Goal: Information Seeking & Learning: Learn about a topic

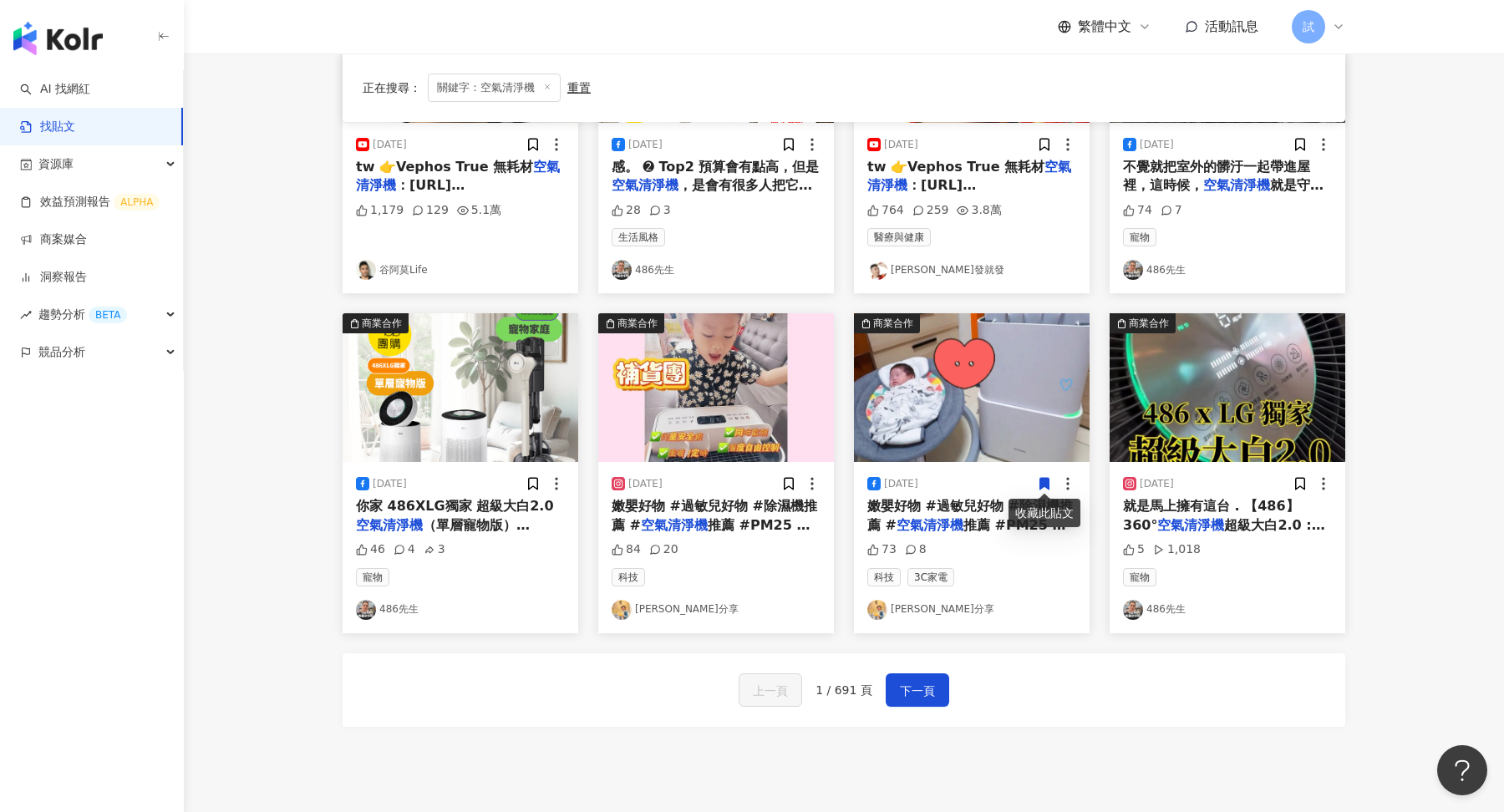
click at [74, 52] on img "button" at bounding box center [57, 38] width 89 height 34
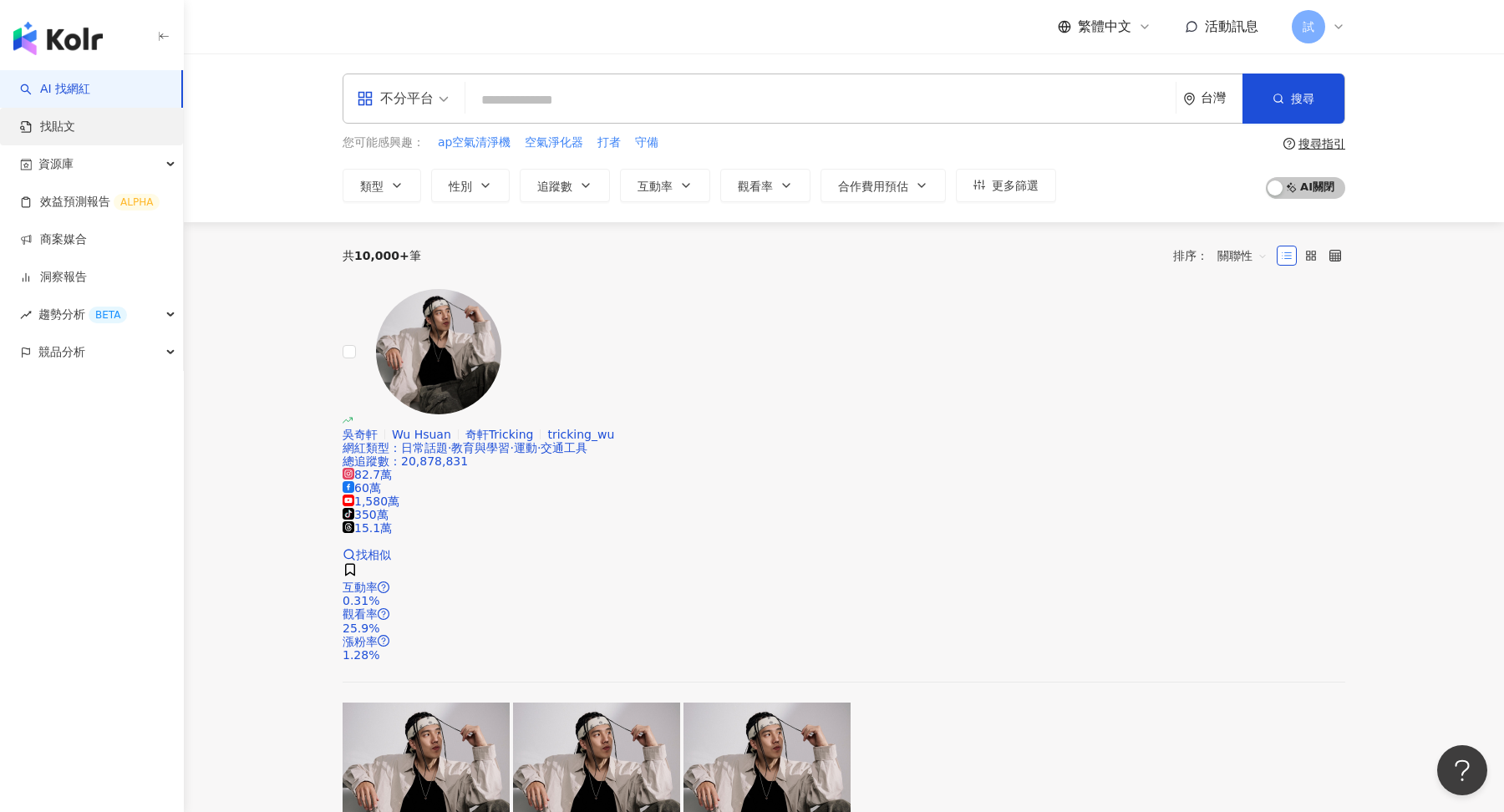
click at [56, 119] on link "找貼文" at bounding box center [48, 126] width 55 height 16
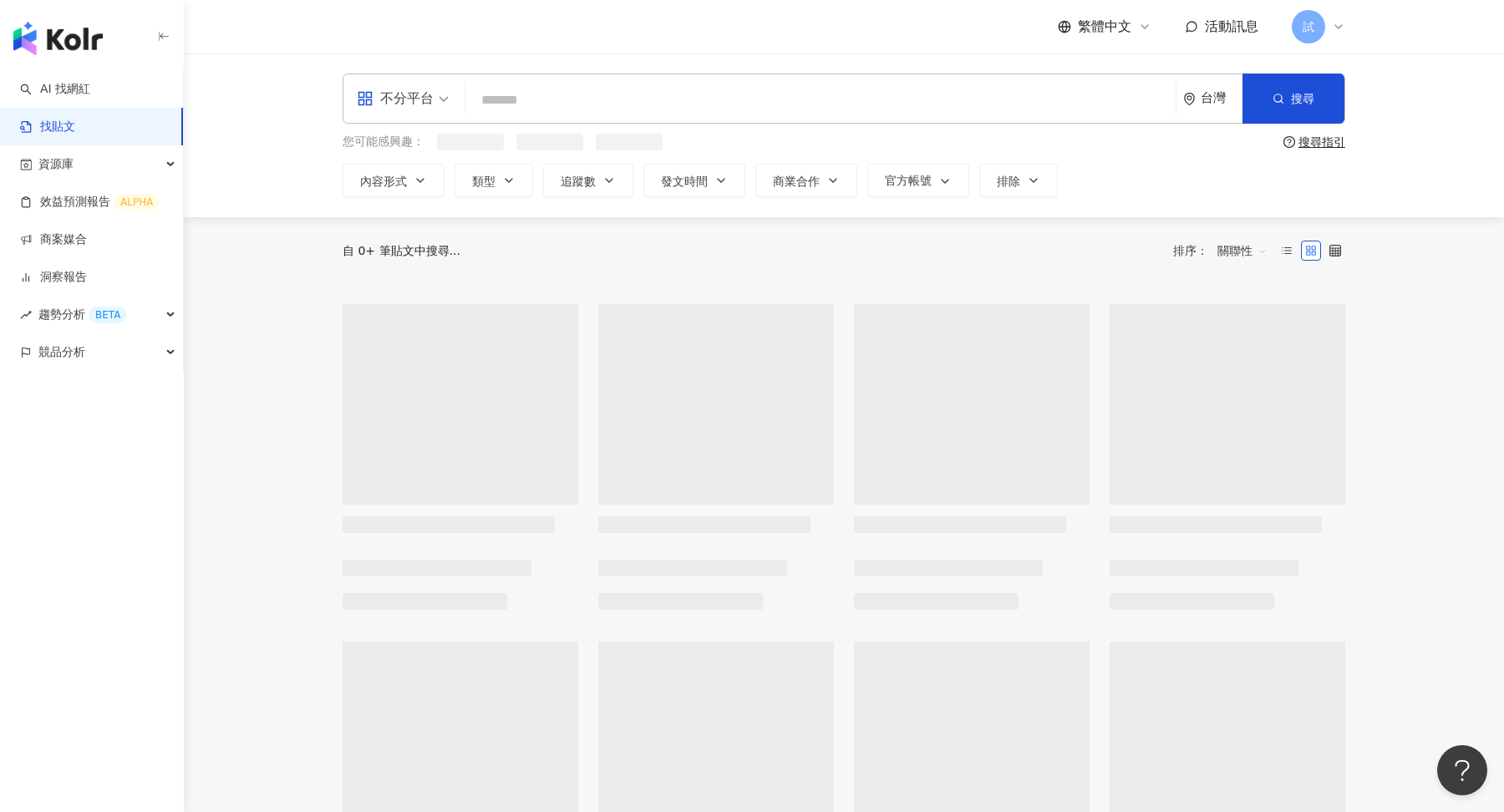
click at [610, 106] on input "search" at bounding box center [820, 100] width 697 height 35
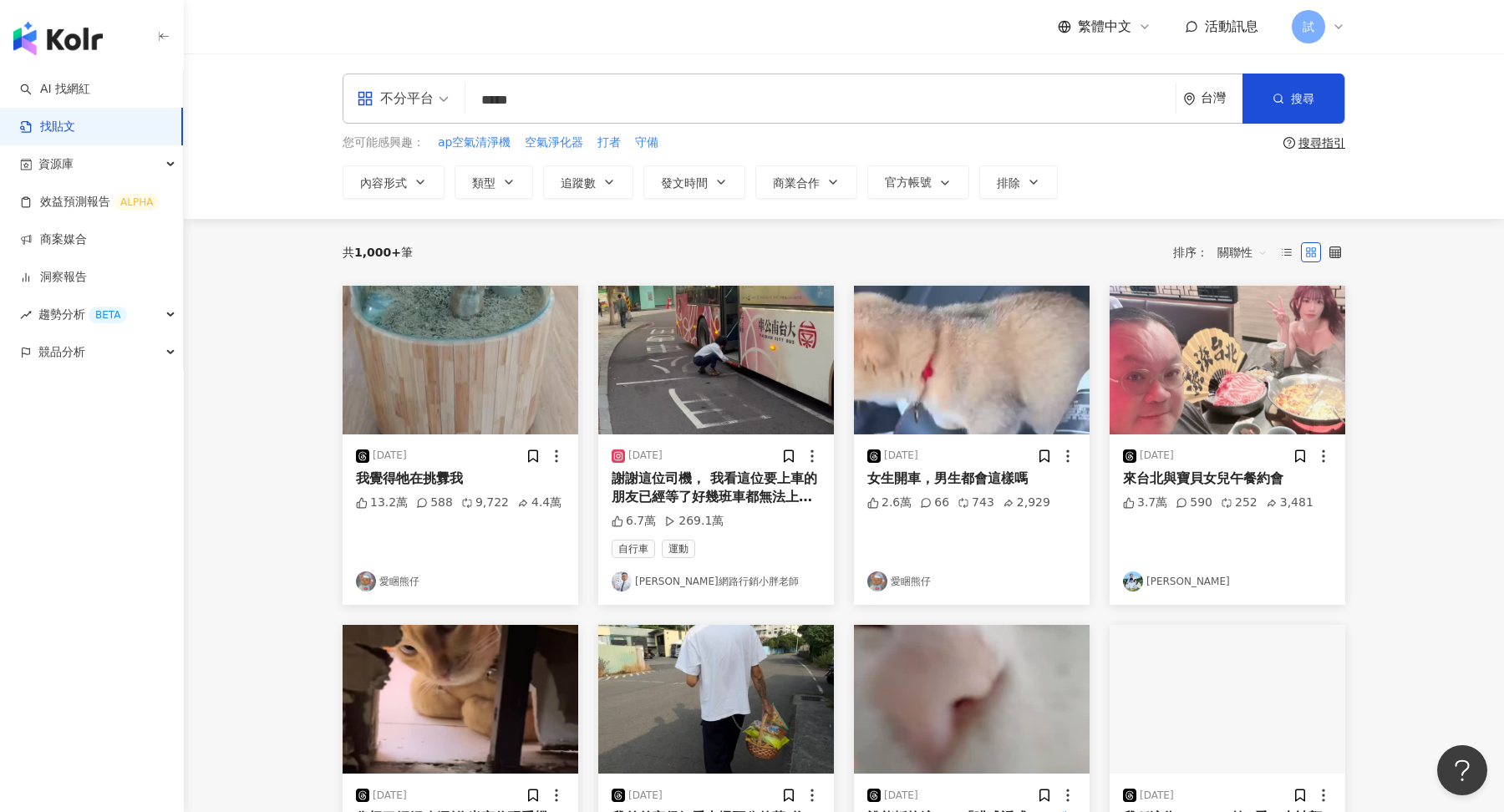
type input "*****"
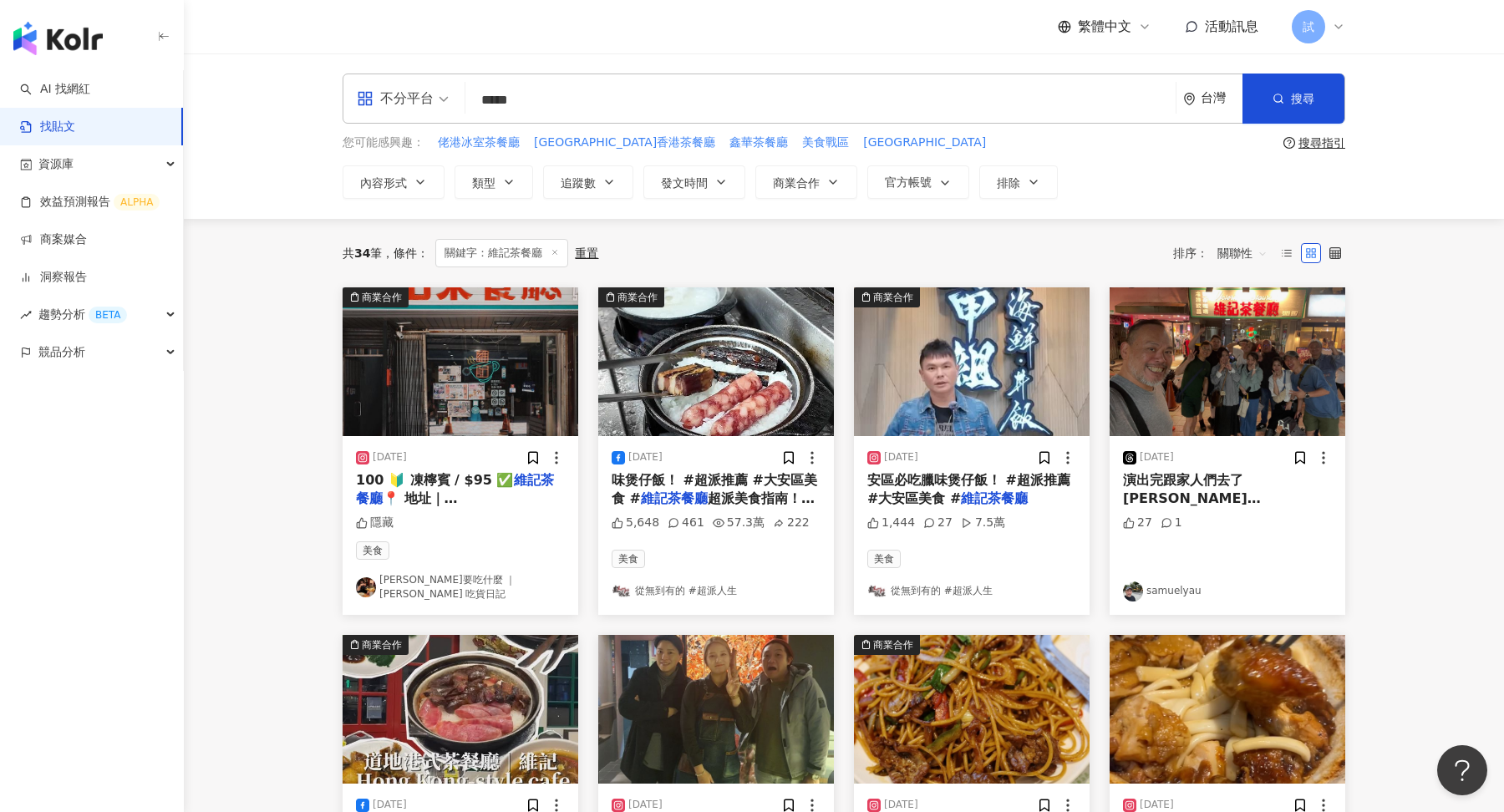
click at [1243, 255] on span "關聯性" at bounding box center [1243, 253] width 50 height 27
click at [1249, 428] on div "發文時間" at bounding box center [1245, 427] width 47 height 18
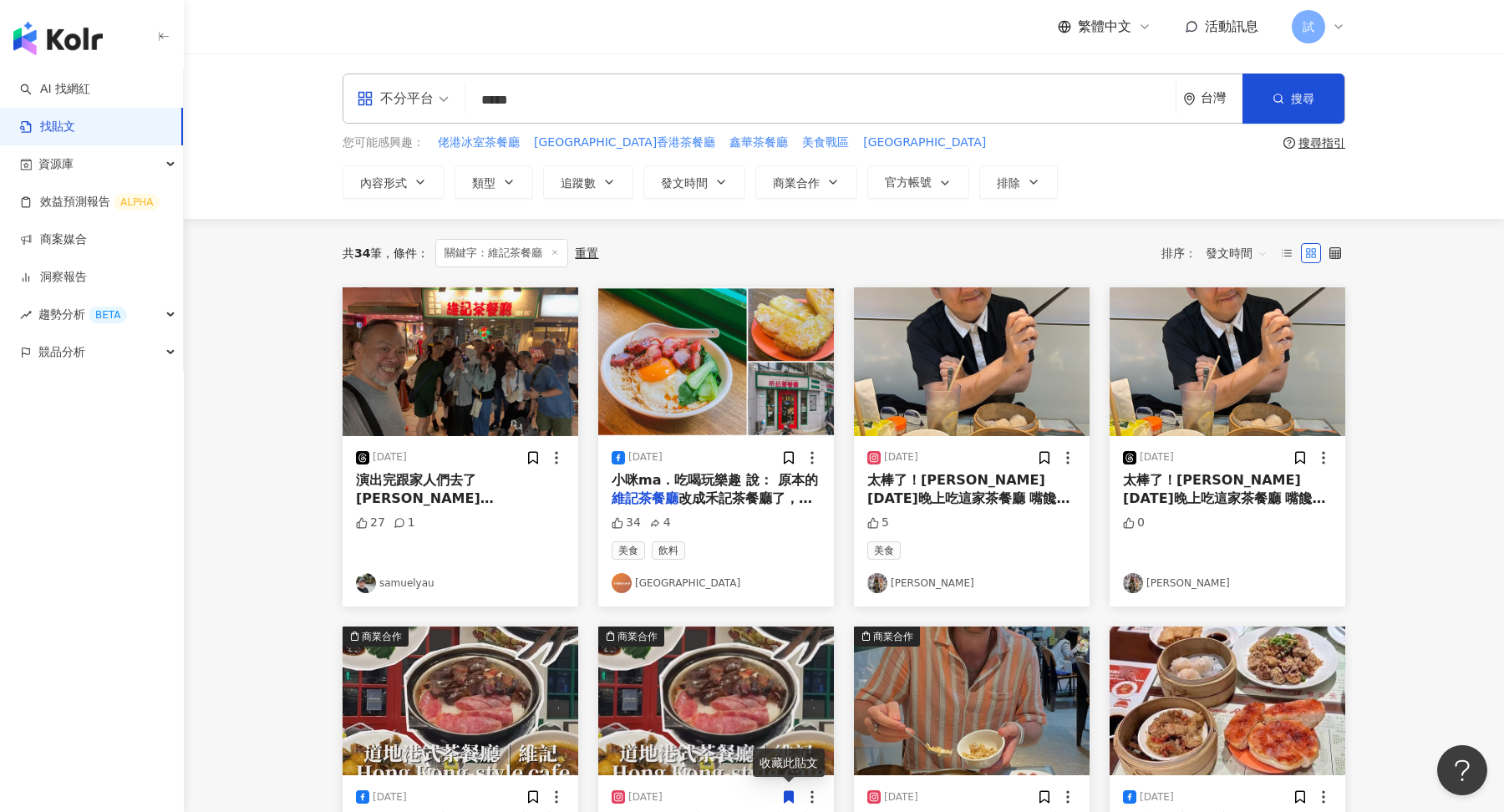
drag, startPoint x: 559, startPoint y: 107, endPoint x: 304, endPoint y: 96, distance: 255.2
click at [304, 96] on div "不分平台 維記茶餐廳 ***** 台灣 搜尋 您可能感興趣： 佬港冰室茶餐廳 [GEOGRAPHIC_DATA]香港茶餐廳 鑫華茶餐廳 美食戰區 台北老店 搜…" at bounding box center [843, 136] width 1320 height 165
type input "*"
type input "**"
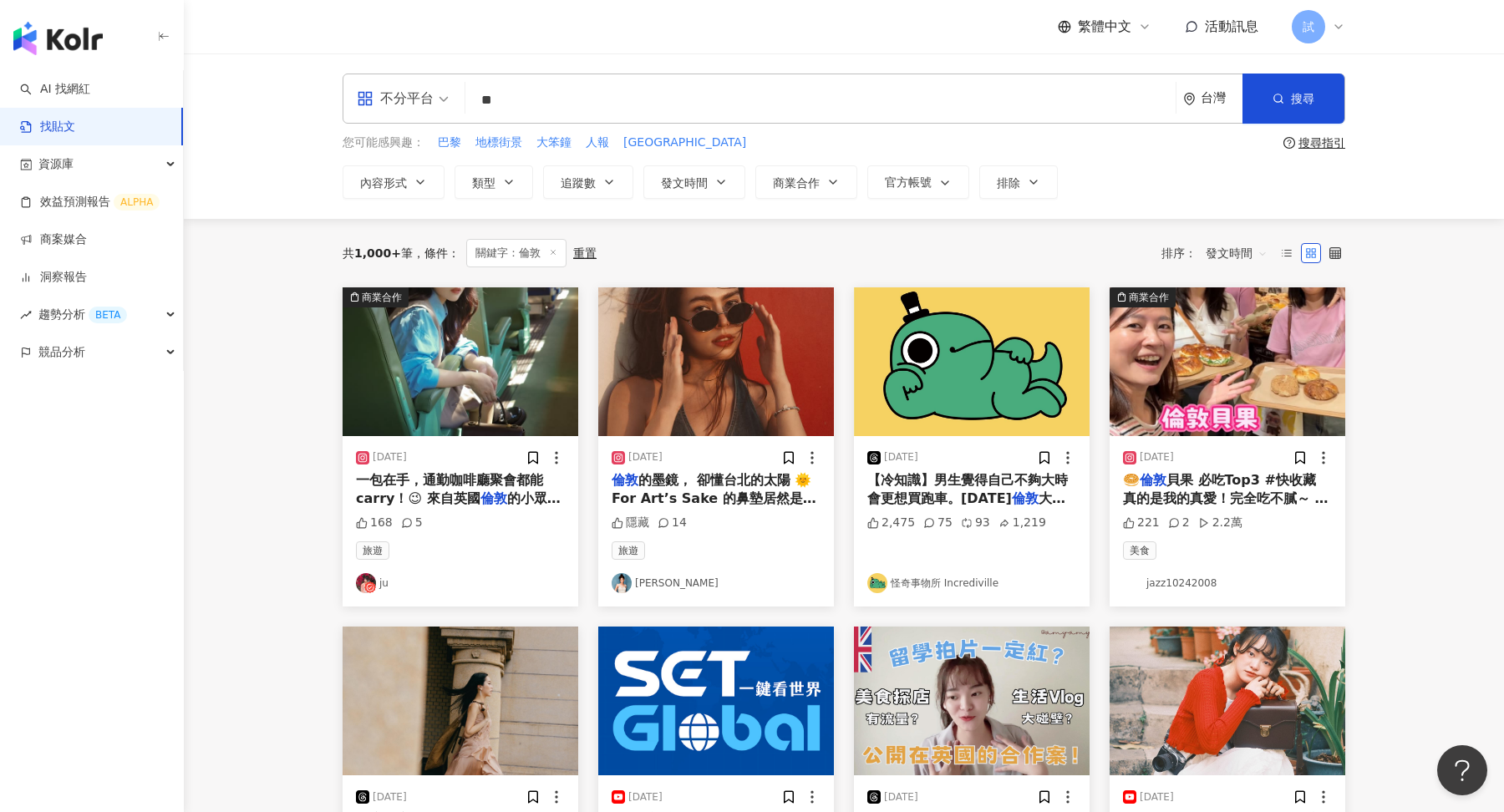
click at [1225, 259] on span "發文時間" at bounding box center [1236, 253] width 61 height 27
click at [1254, 431] on div "發文時間" at bounding box center [1236, 427] width 54 height 18
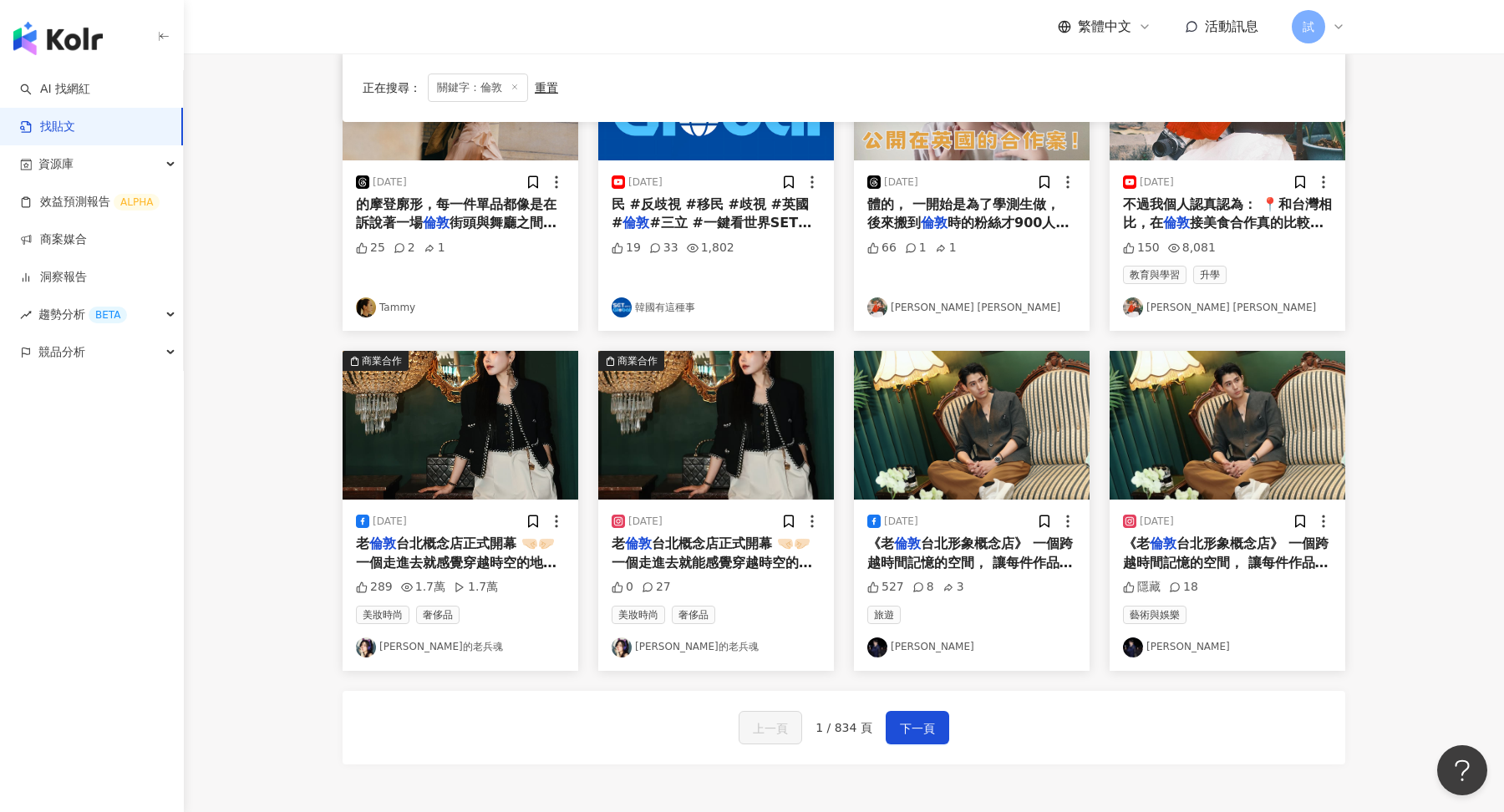
scroll to position [614, 0]
click at [920, 725] on span "下一頁" at bounding box center [917, 729] width 36 height 20
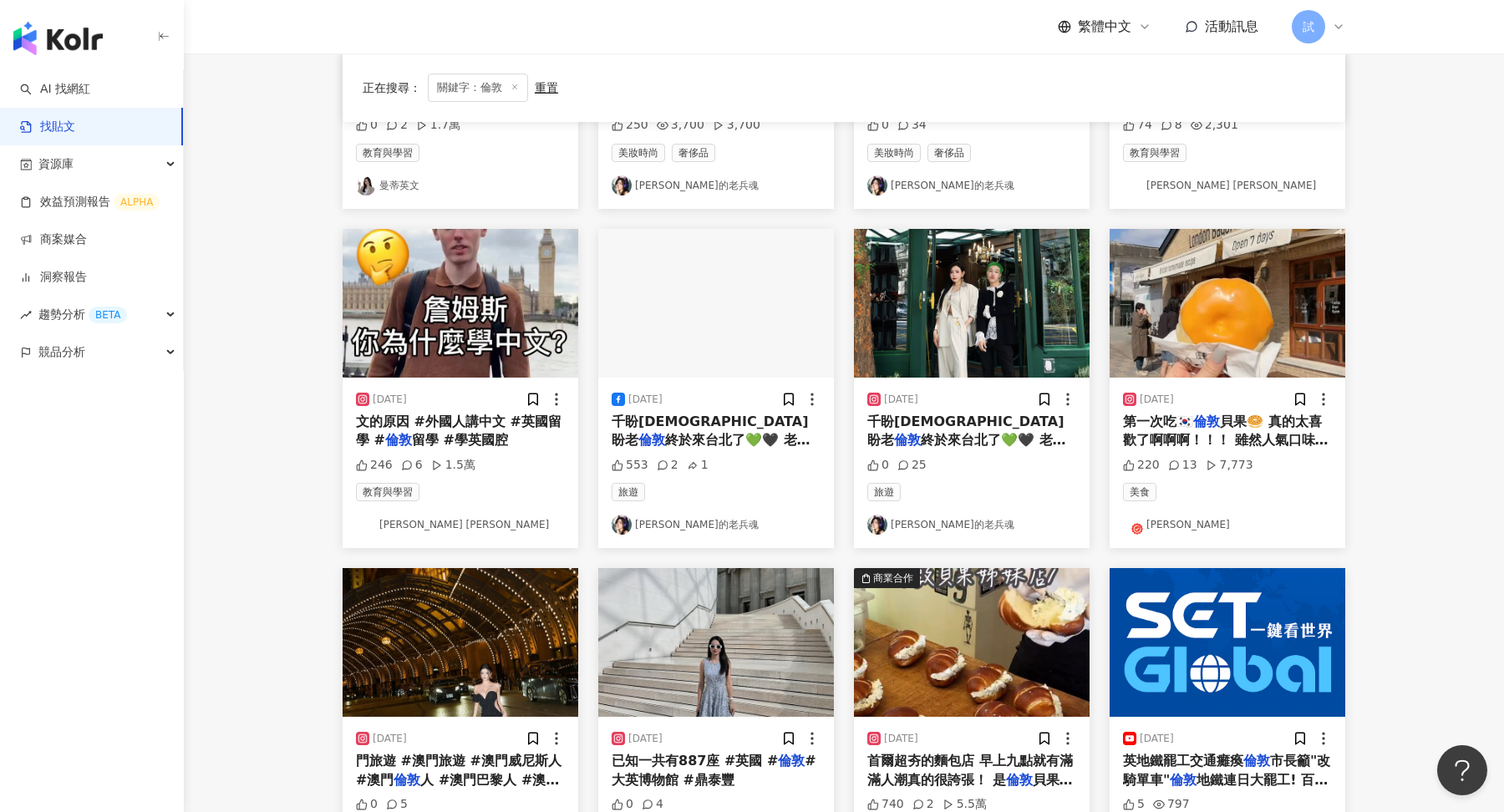
scroll to position [435, 0]
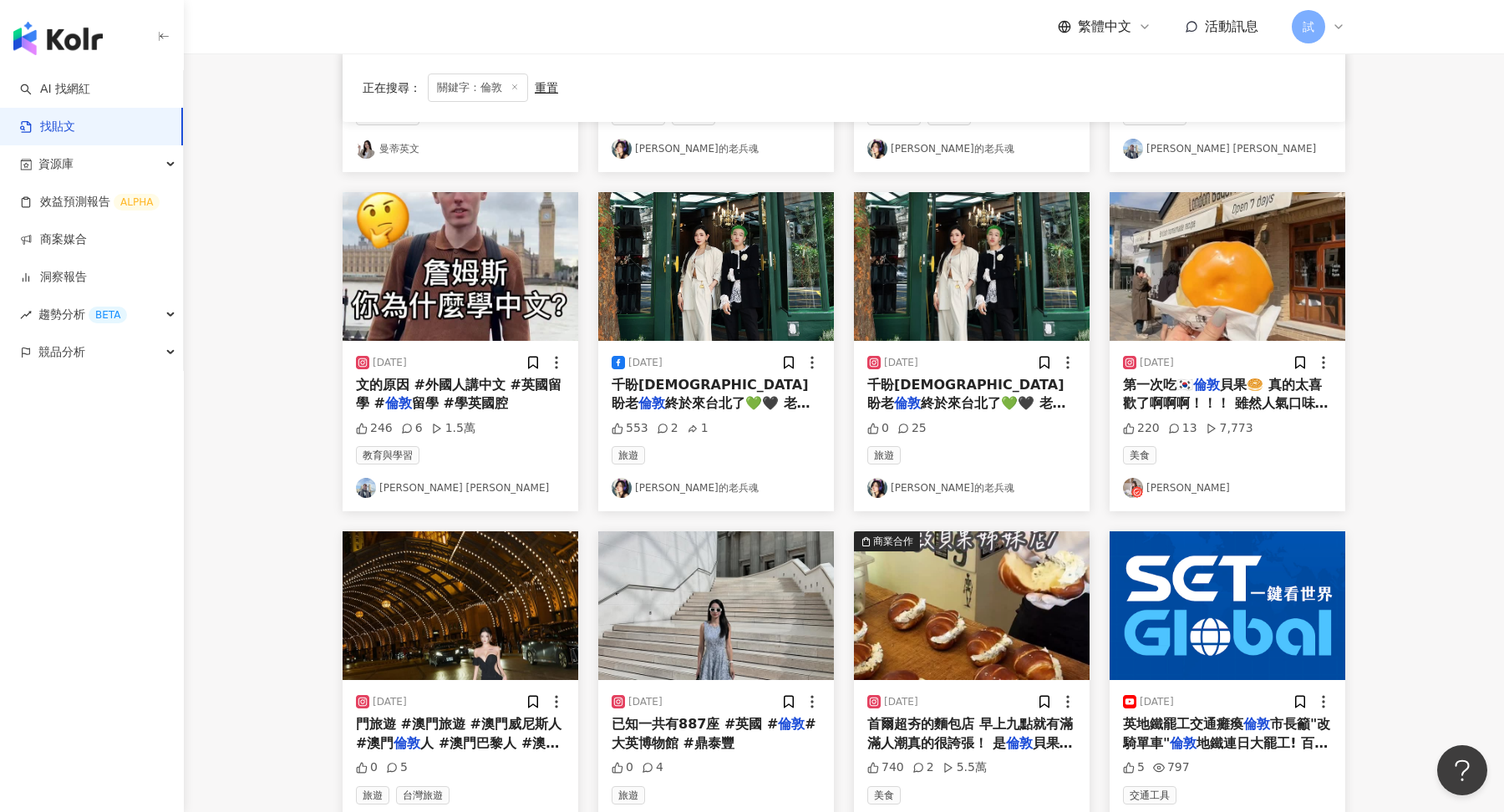
click at [1236, 404] on span "貝果🥯 真的太喜歡了啊啊啊！！！ 雖然人氣口味是蔥口味(長得應該是韭菜) 但我覺得味道有點重🤣 更推potato cheese裡面是薯泥 是大家都能接受的口味…" at bounding box center [1227, 506] width 209 height 259
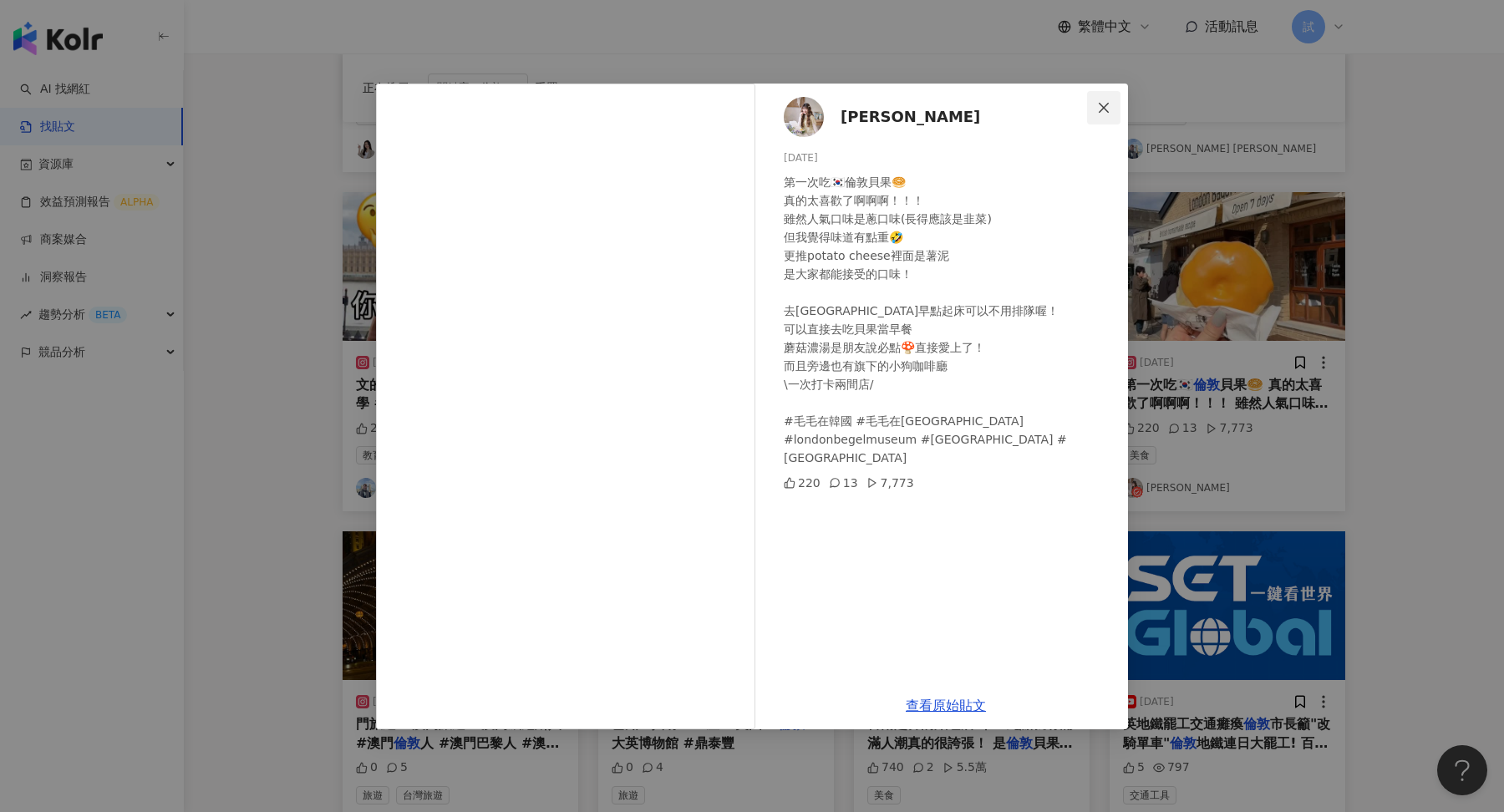
click at [1102, 111] on icon "close" at bounding box center [1103, 107] width 13 height 13
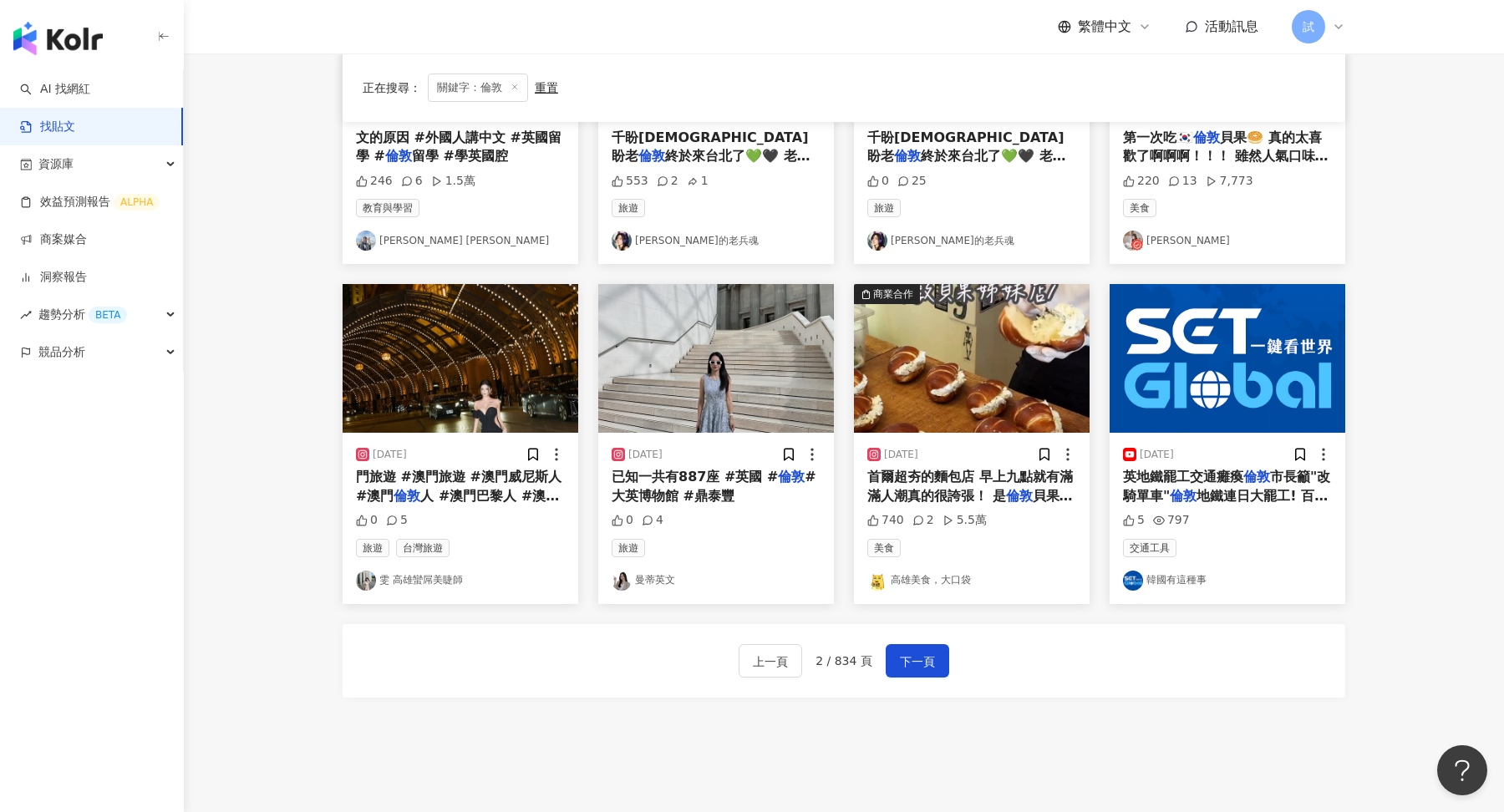
scroll to position [569, 0]
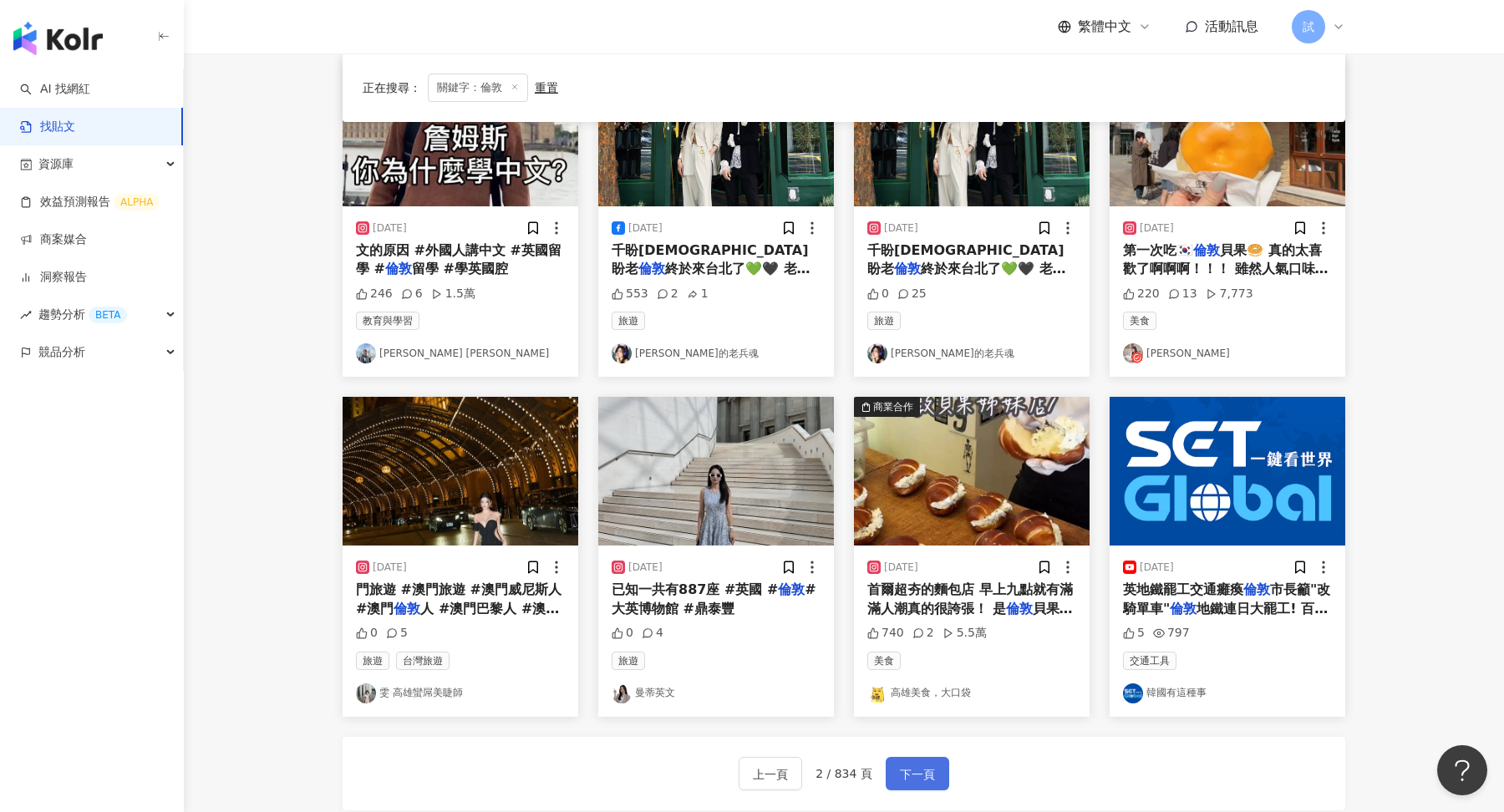
click at [920, 758] on button "下一頁" at bounding box center [917, 773] width 63 height 34
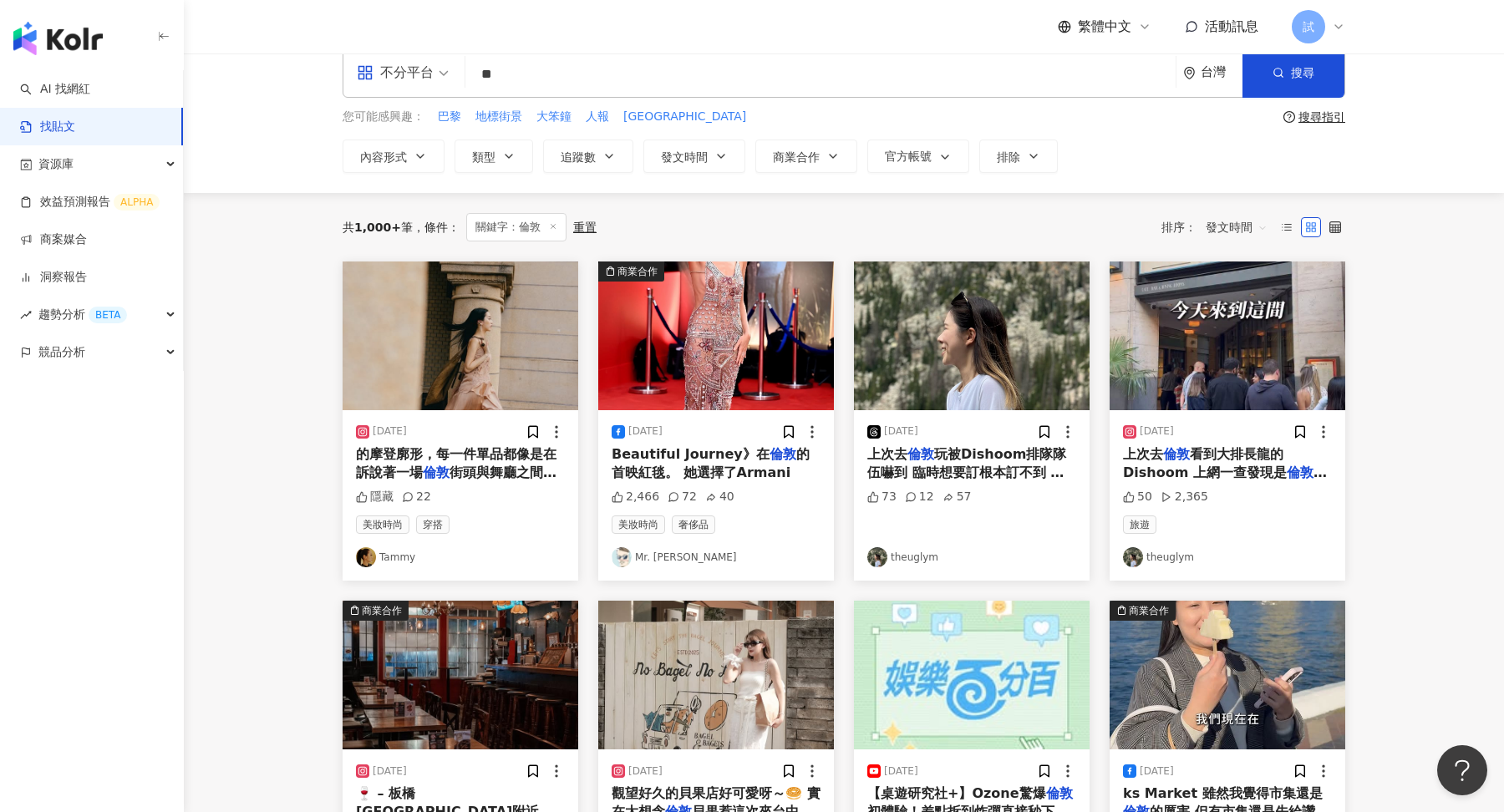
scroll to position [6, 0]
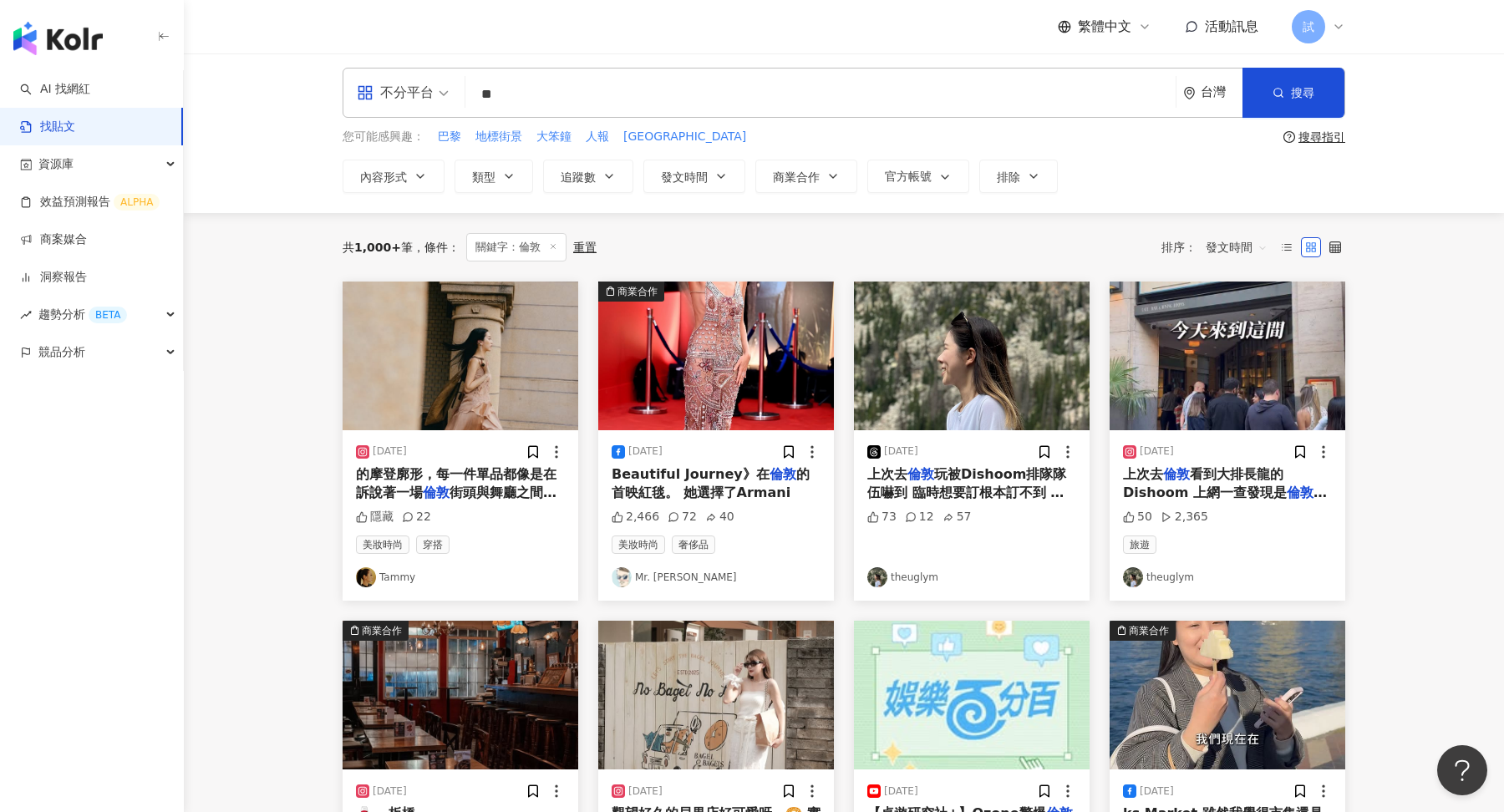
click at [1253, 480] on div "上次去 倫敦 看到大排長龍的Dishoom 上網一查發現是 倫敦 必吃的印度菜天花板 回到曼城發現原來有一間分店 就立馬預約來吃看看 @dishoom" at bounding box center [1227, 483] width 209 height 37
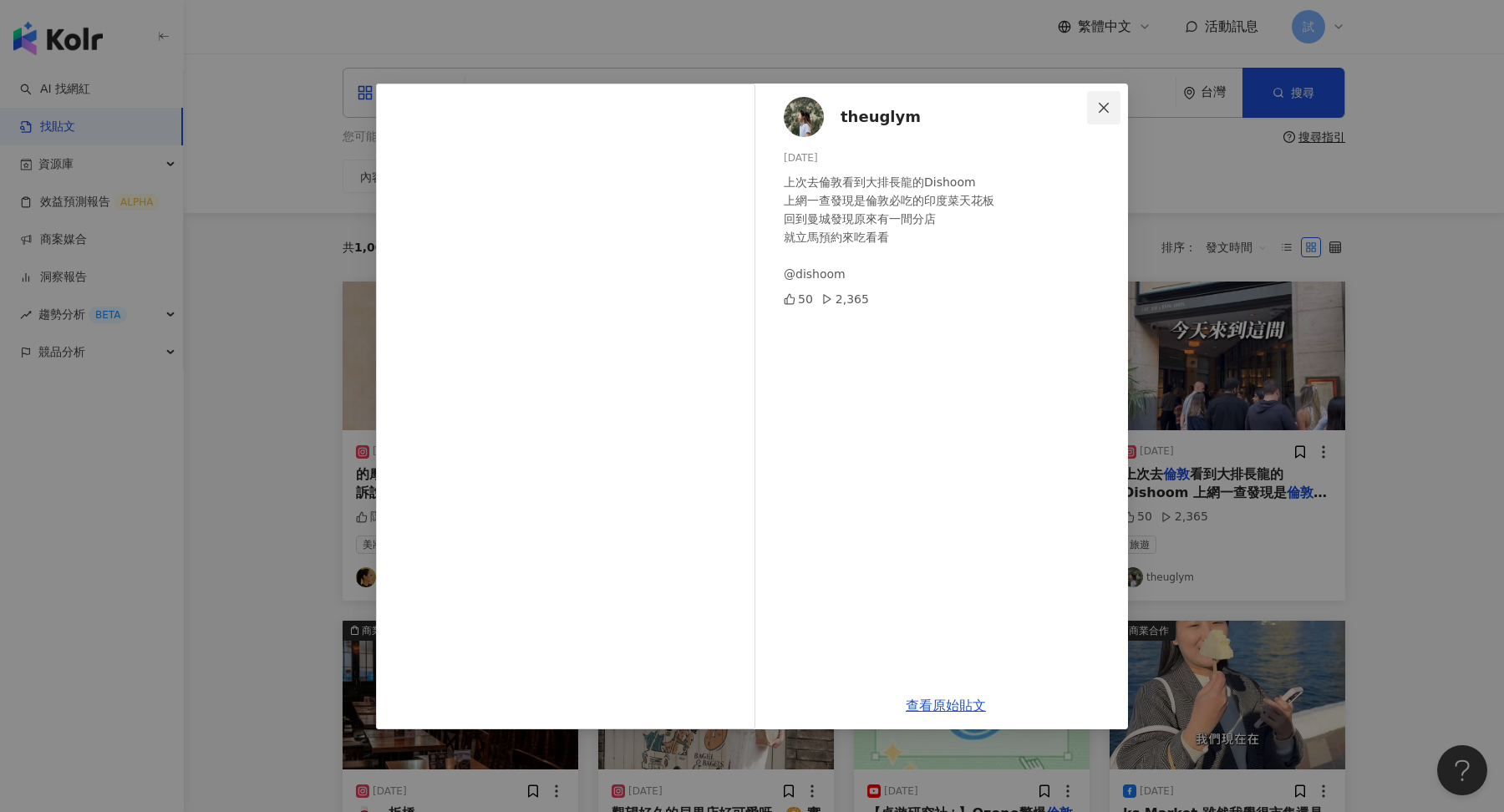
click at [1099, 122] on button "Close" at bounding box center [1103, 107] width 34 height 34
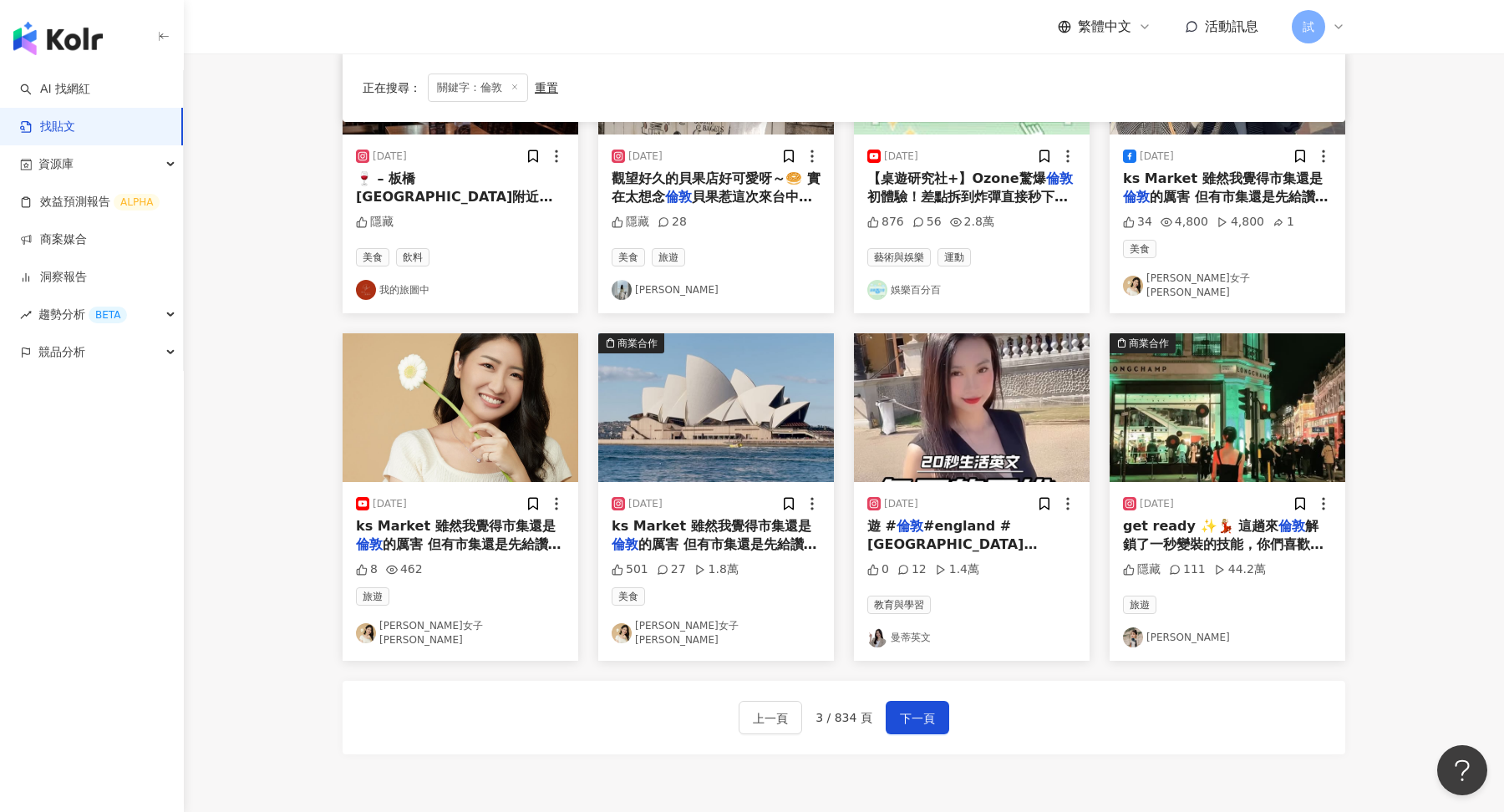
scroll to position [646, 0]
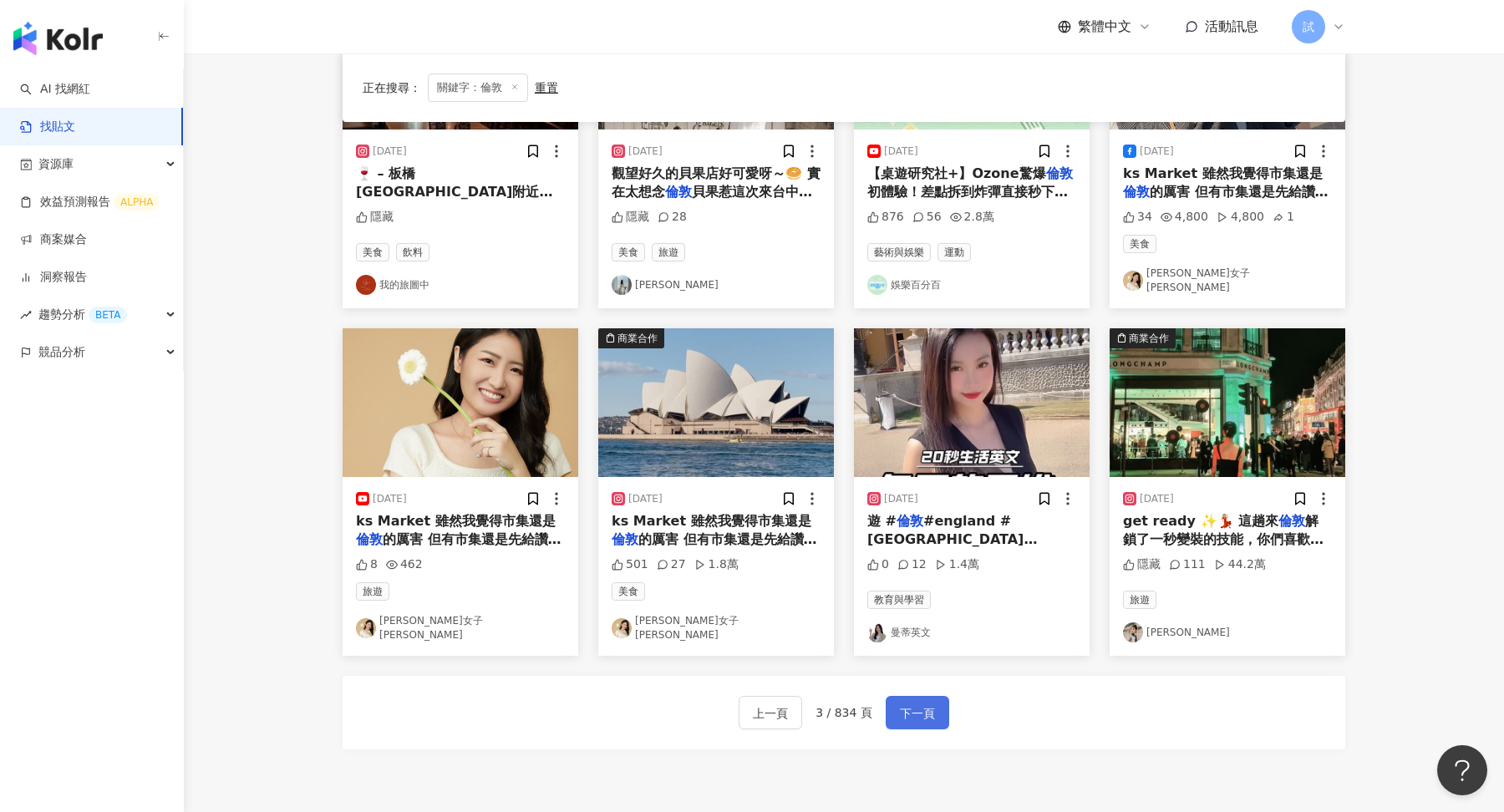
click at [919, 703] on span "下一頁" at bounding box center [917, 712] width 36 height 20
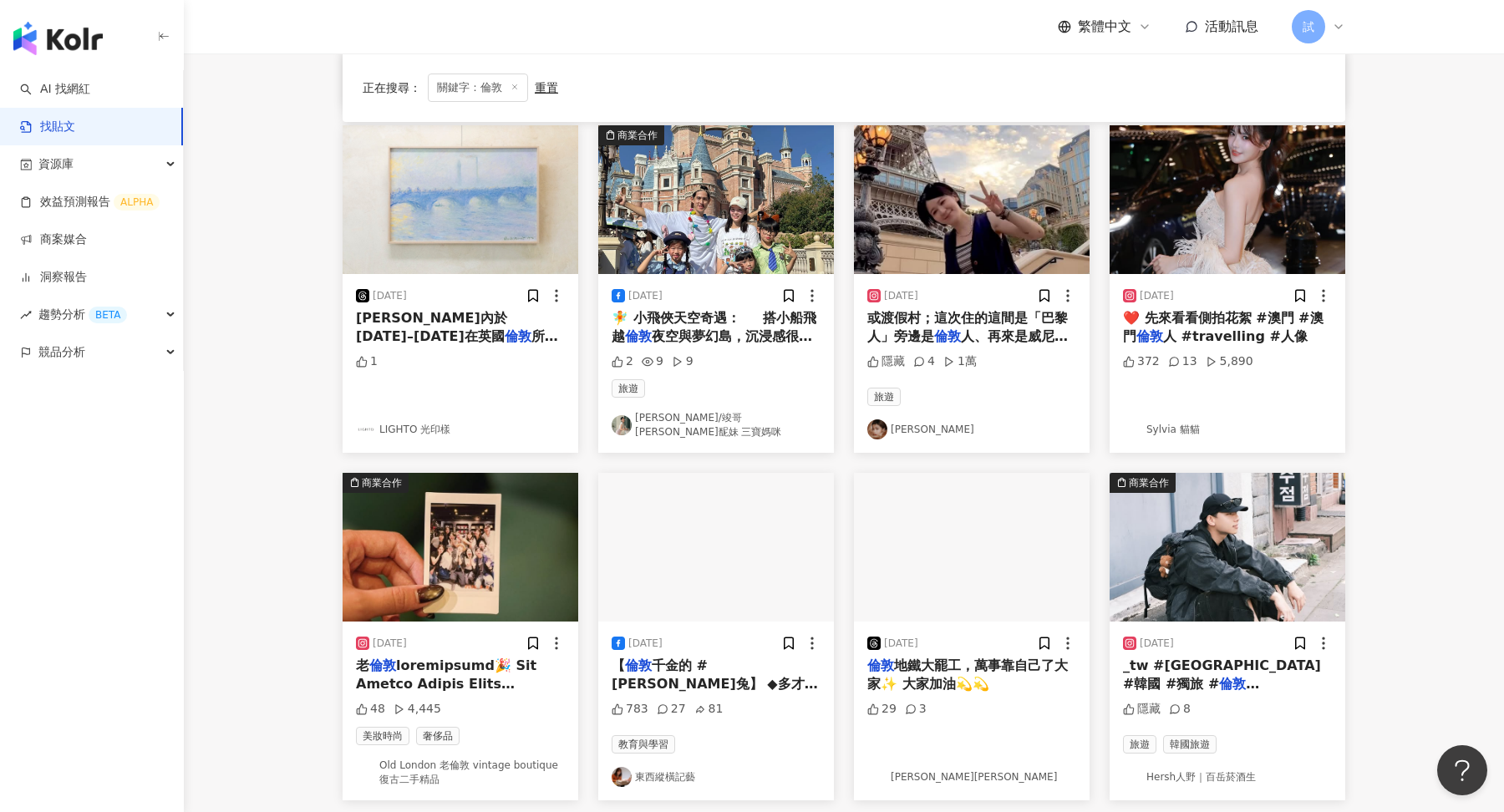
scroll to position [498, 0]
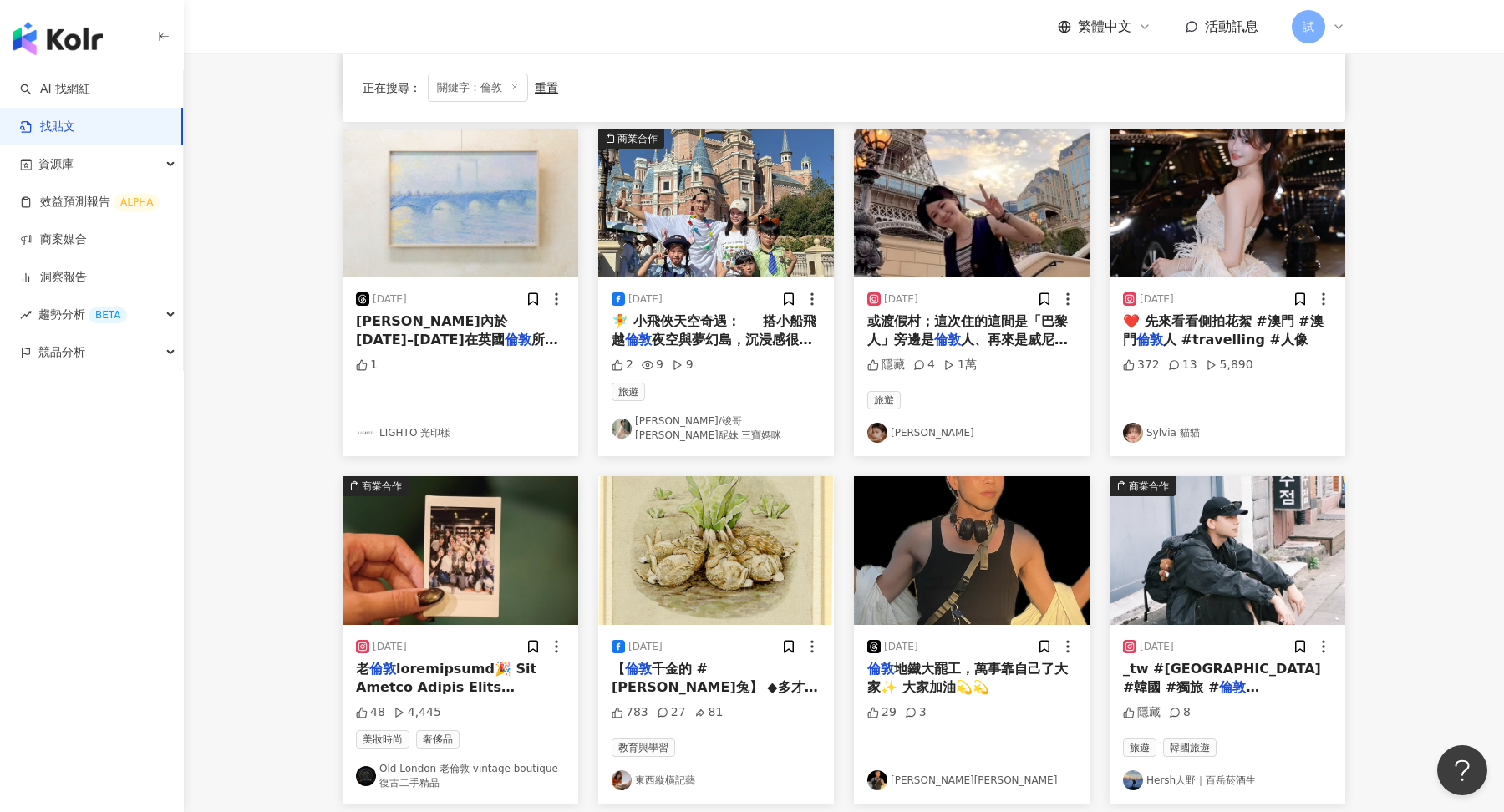
click at [899, 661] on span "地鐵大罷工，萬事靠自己了大家✨ 大家加油💫💫" at bounding box center [968, 678] width 201 height 35
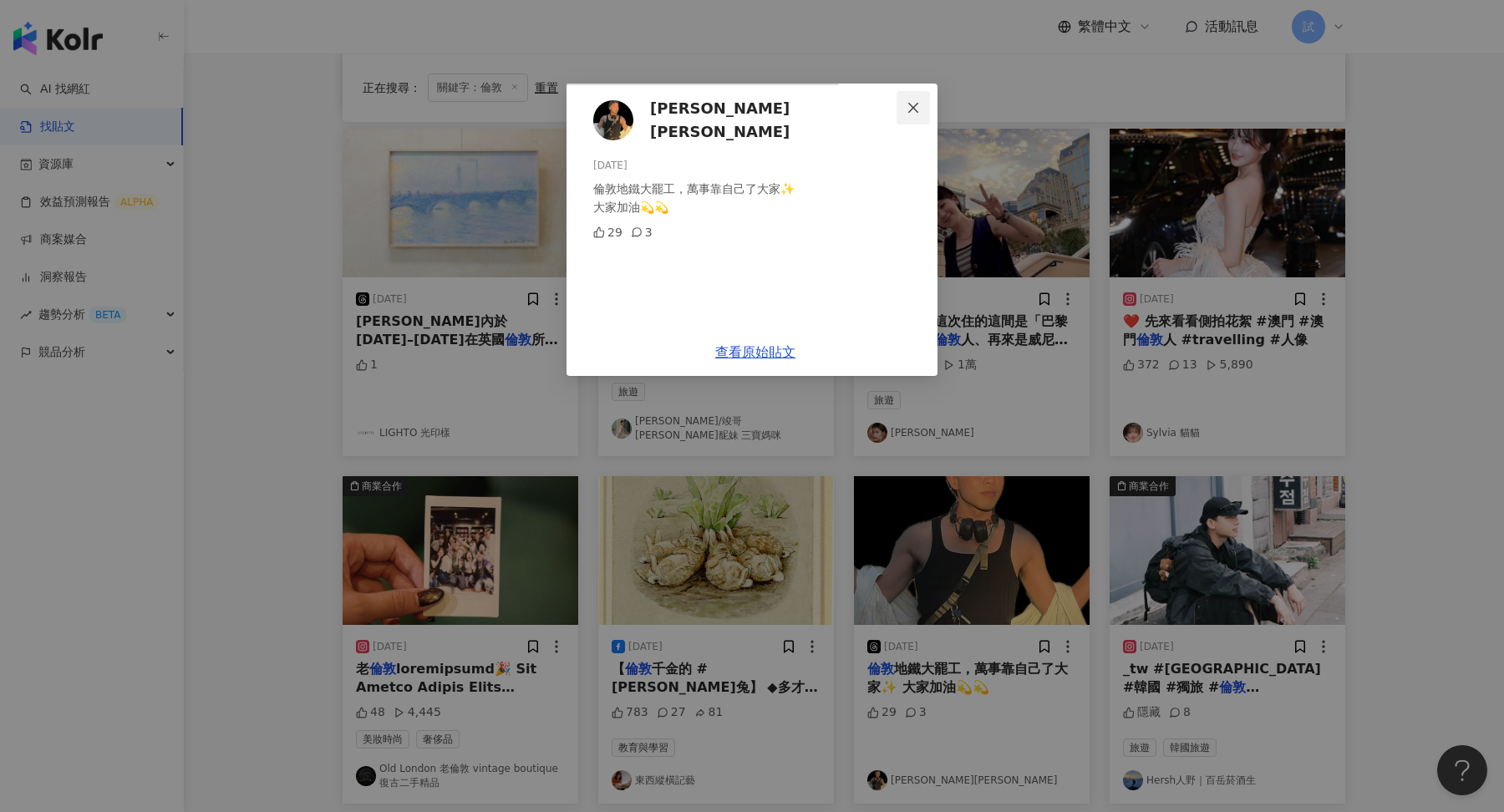
click at [920, 107] on icon "close" at bounding box center [913, 107] width 13 height 13
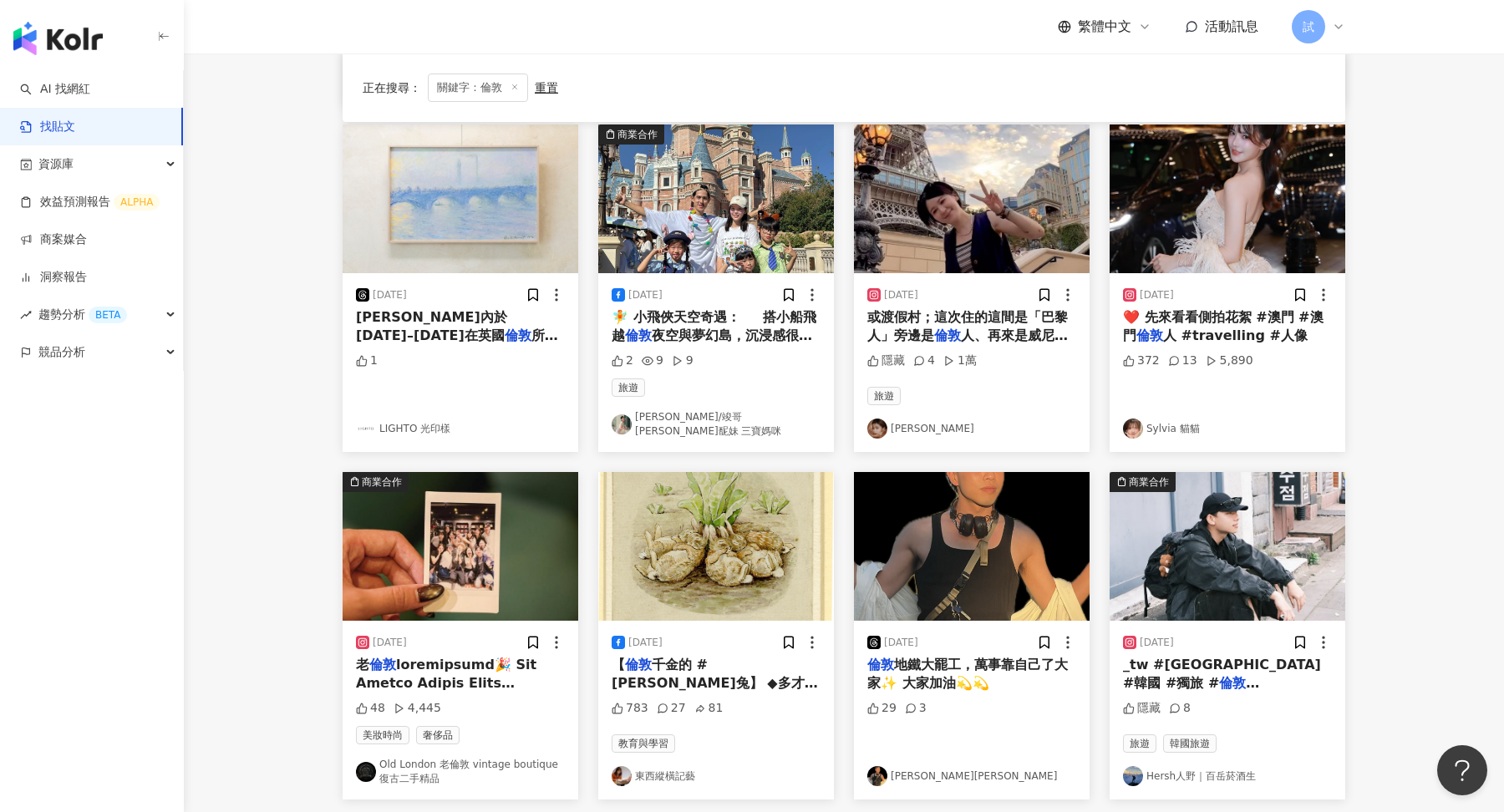
scroll to position [737, 0]
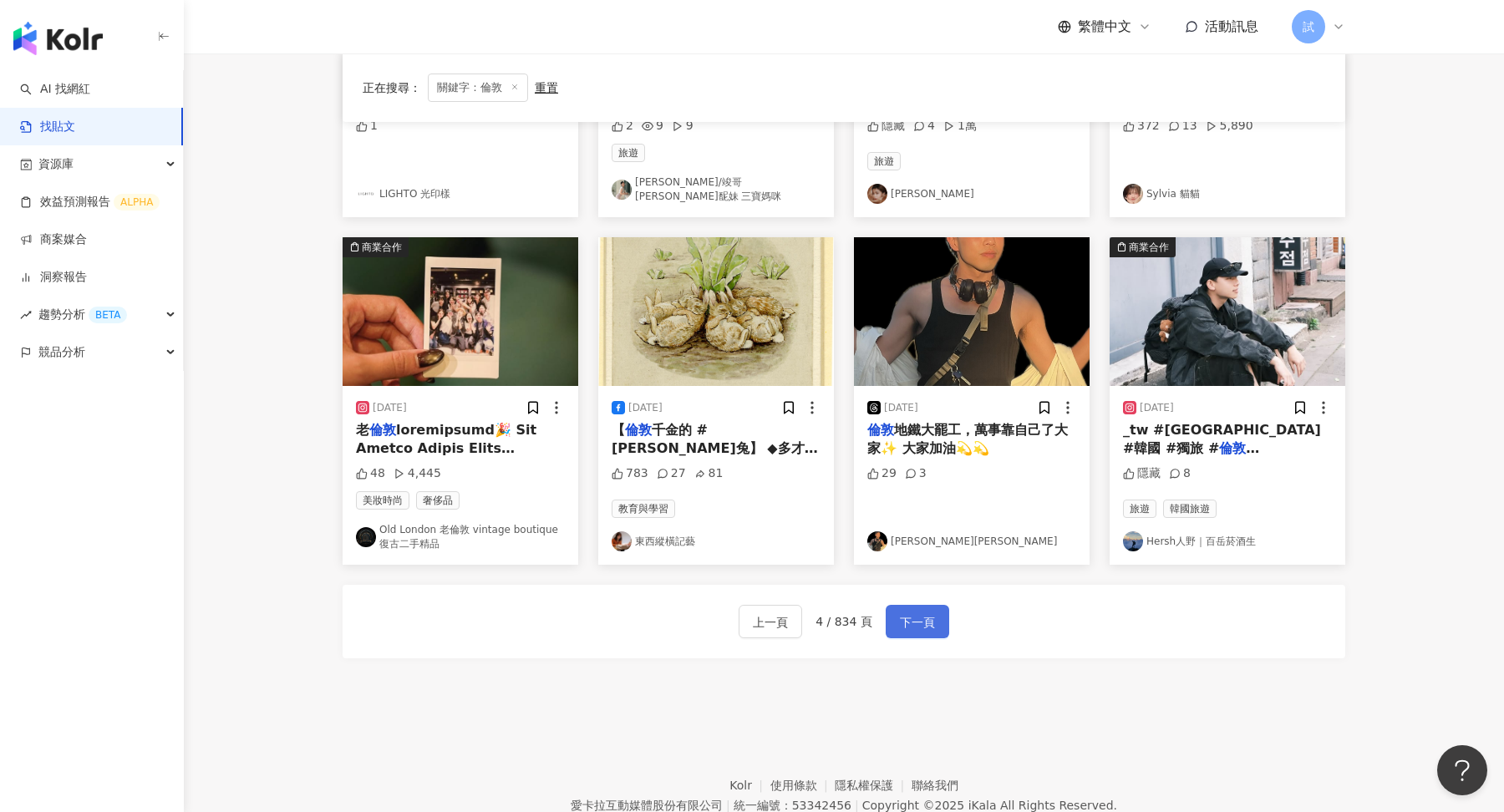
click at [932, 613] on span "下一頁" at bounding box center [917, 622] width 36 height 20
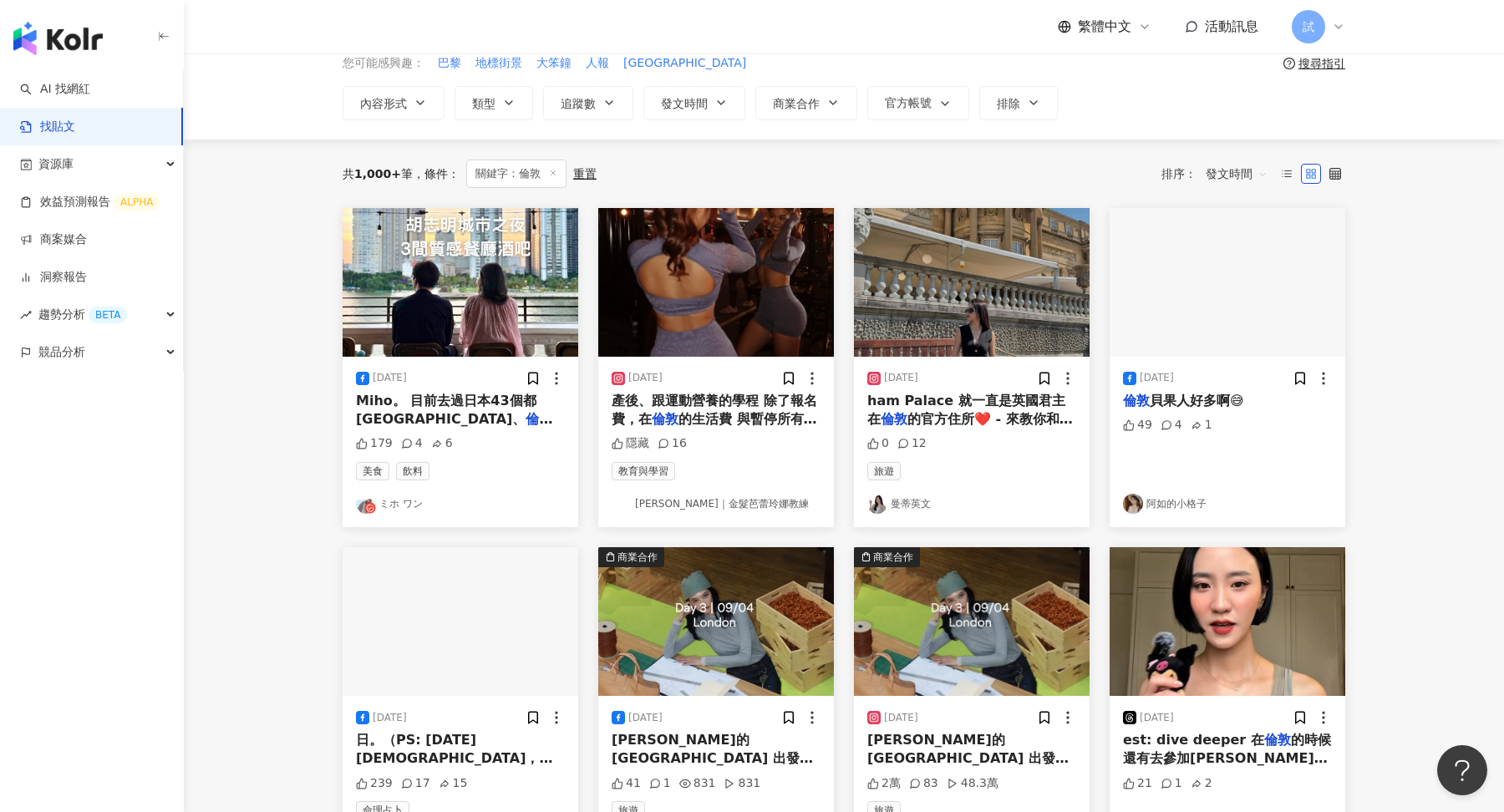
scroll to position [78, 0]
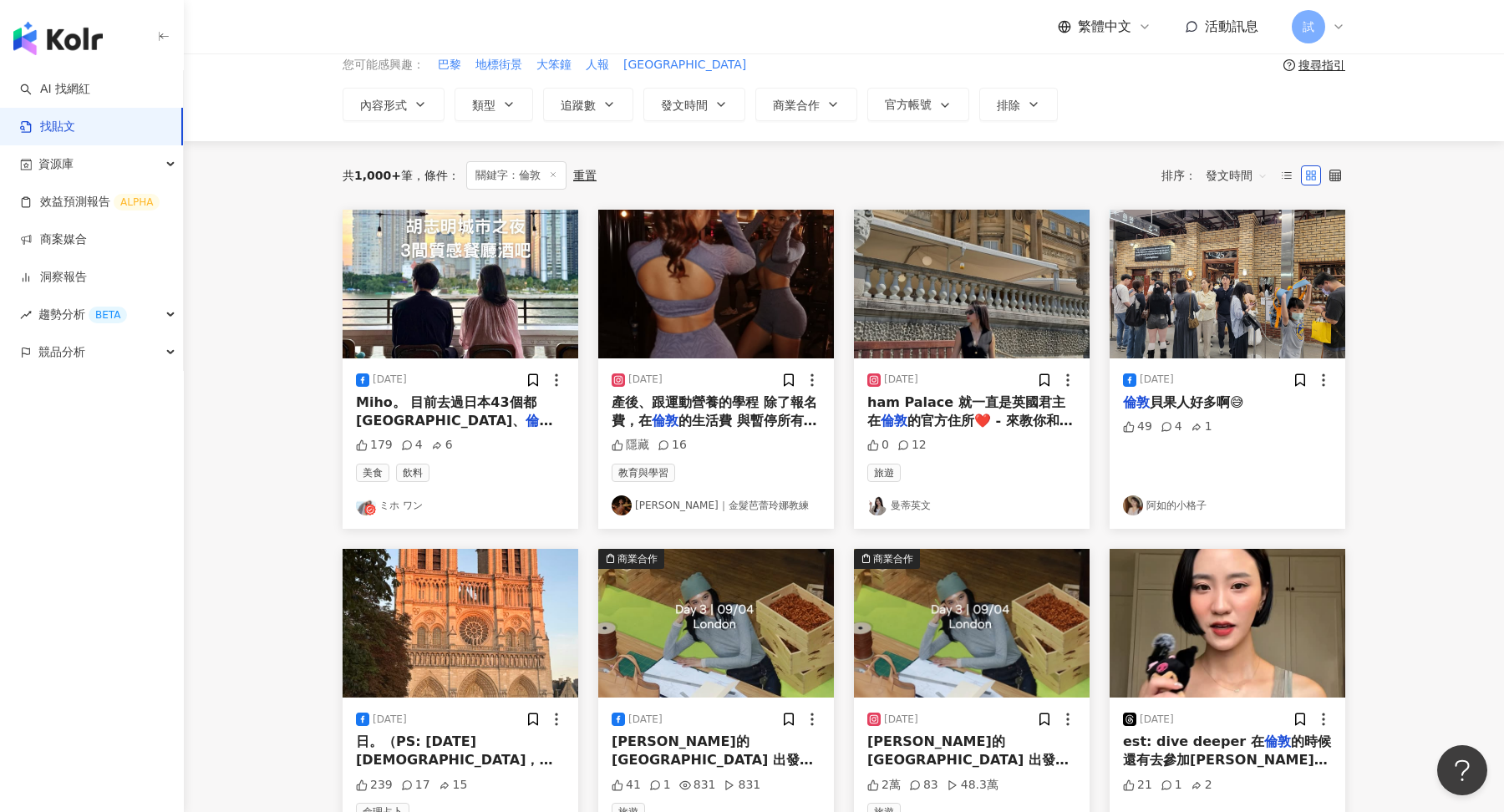
click at [1197, 405] on span "貝果人好多啊😅" at bounding box center [1197, 402] width 94 height 16
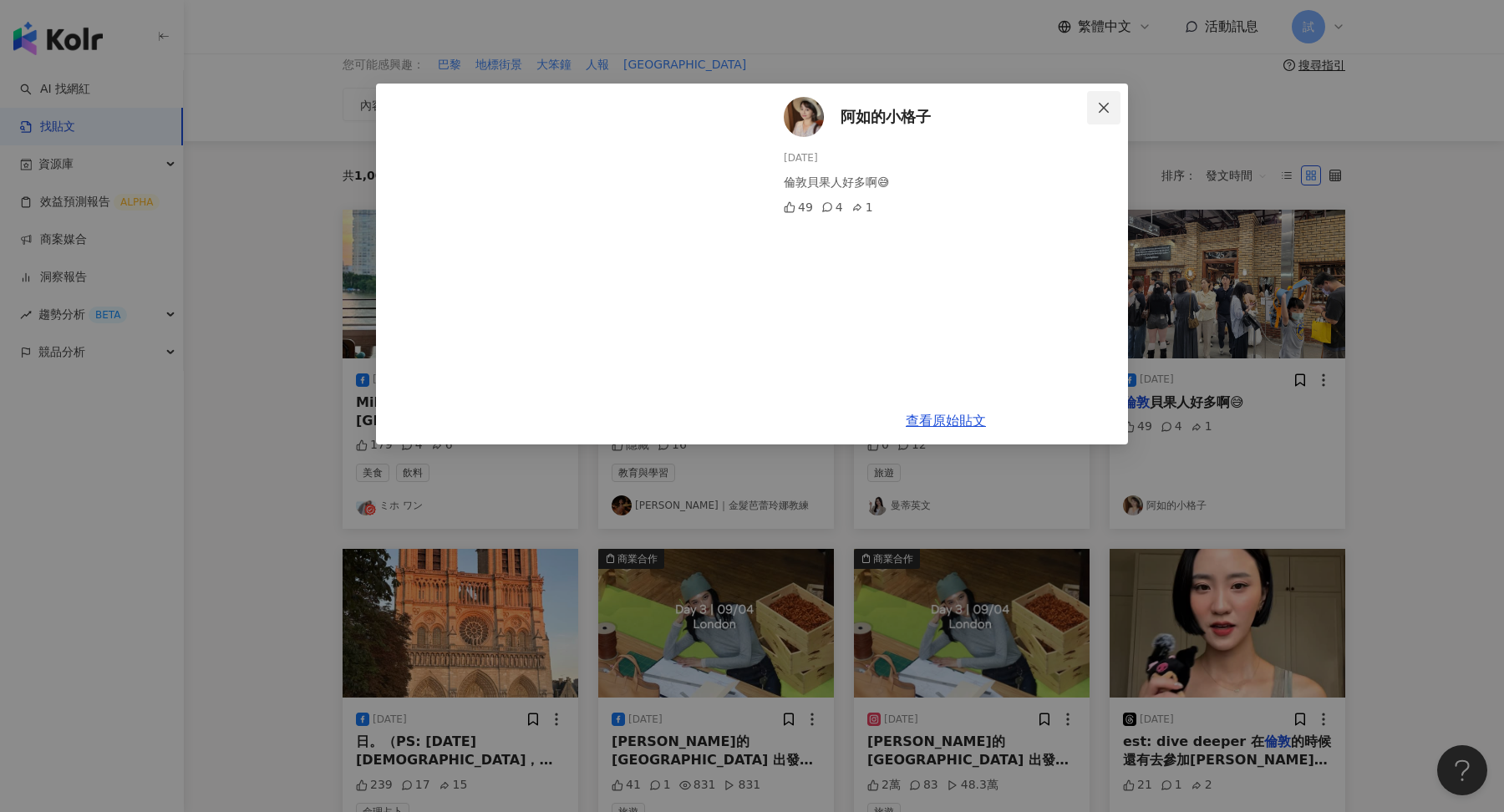
click at [1101, 111] on icon "close" at bounding box center [1103, 107] width 13 height 13
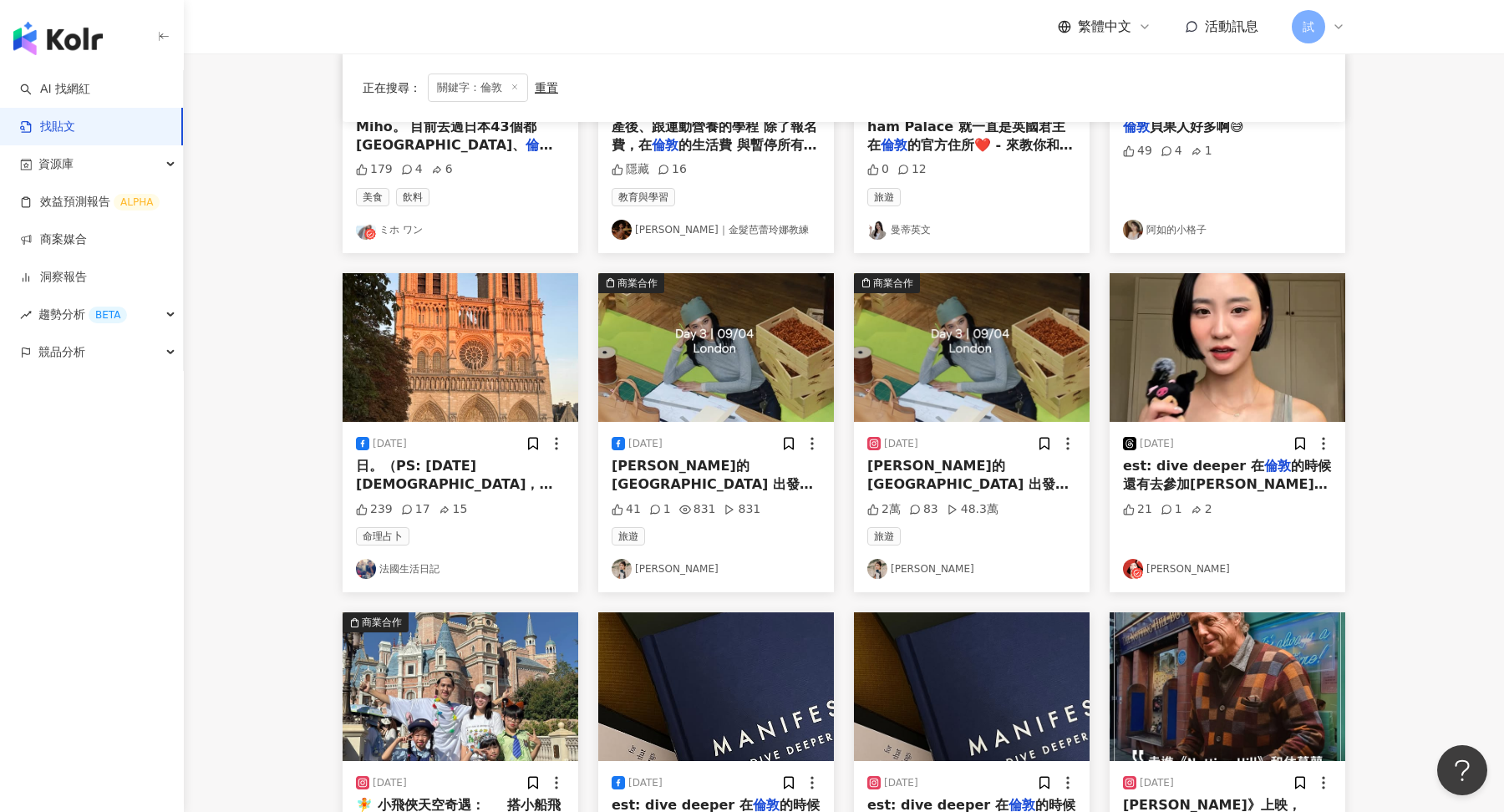
scroll to position [358, 0]
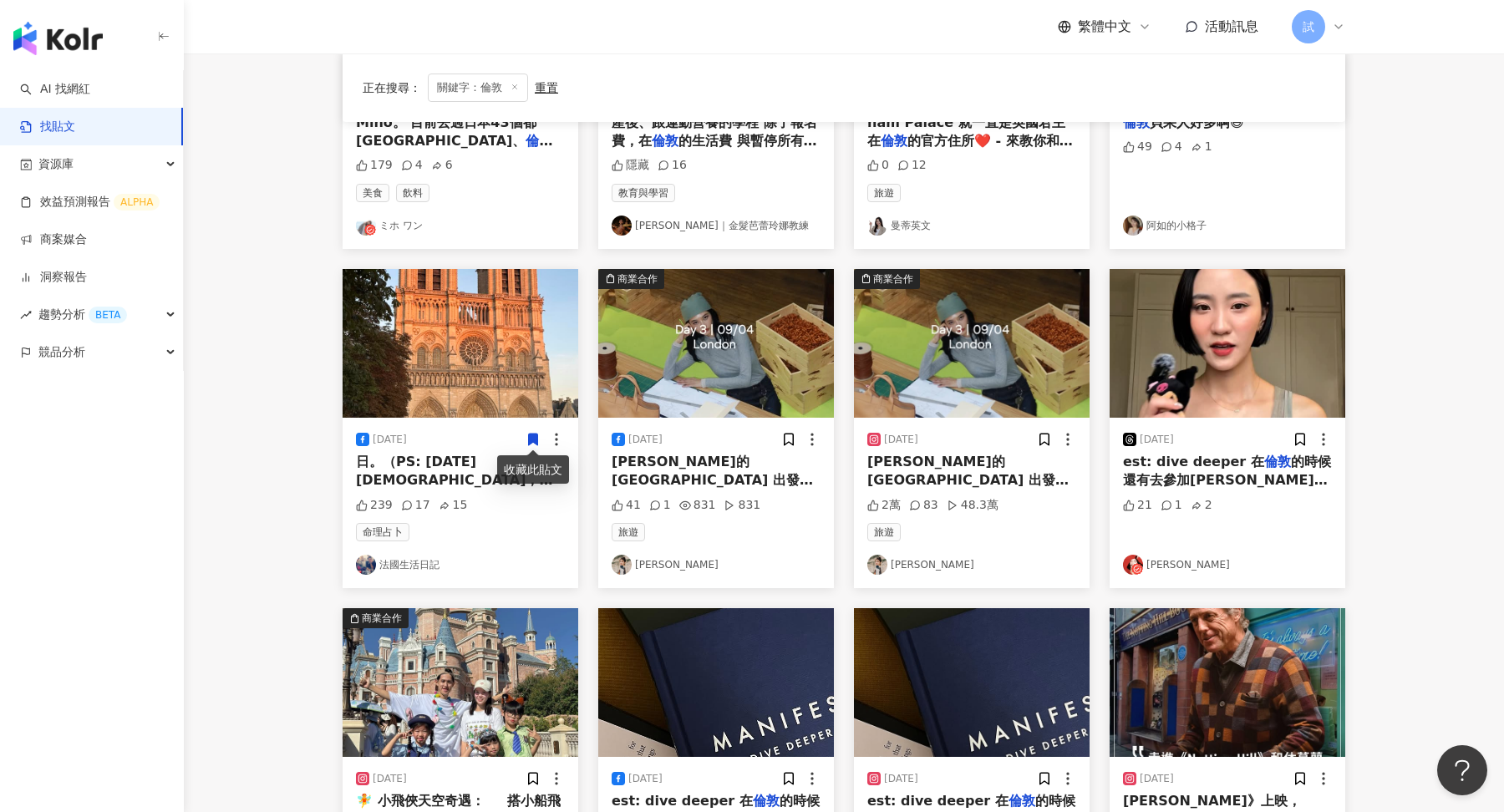
click at [478, 459] on span "日。（PS: [DATE][DEMOGRAPHIC_DATA]，人在" at bounding box center [454, 480] width 197 height 54
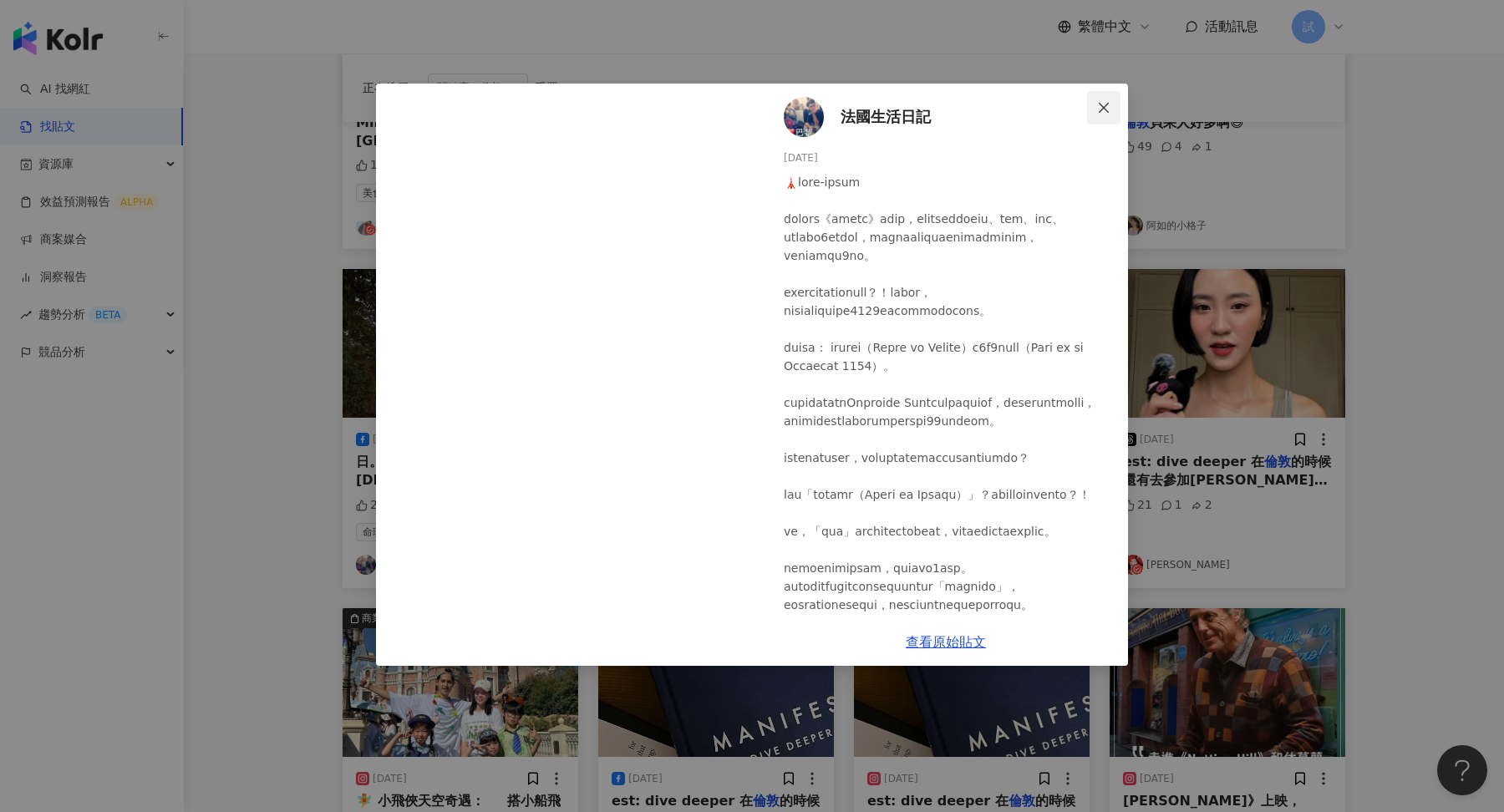
click at [1107, 113] on icon "close" at bounding box center [1103, 107] width 13 height 13
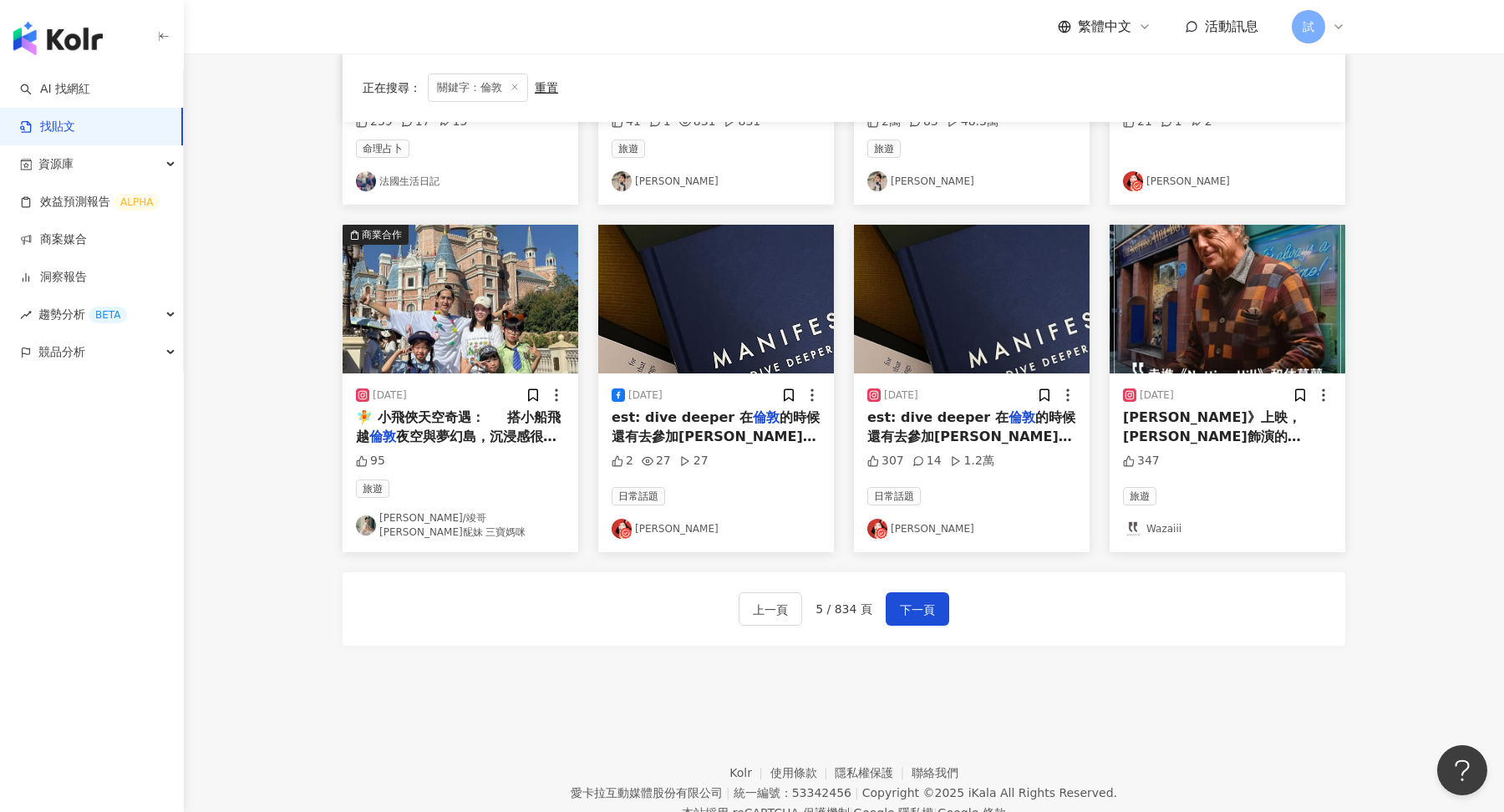
scroll to position [790, 0]
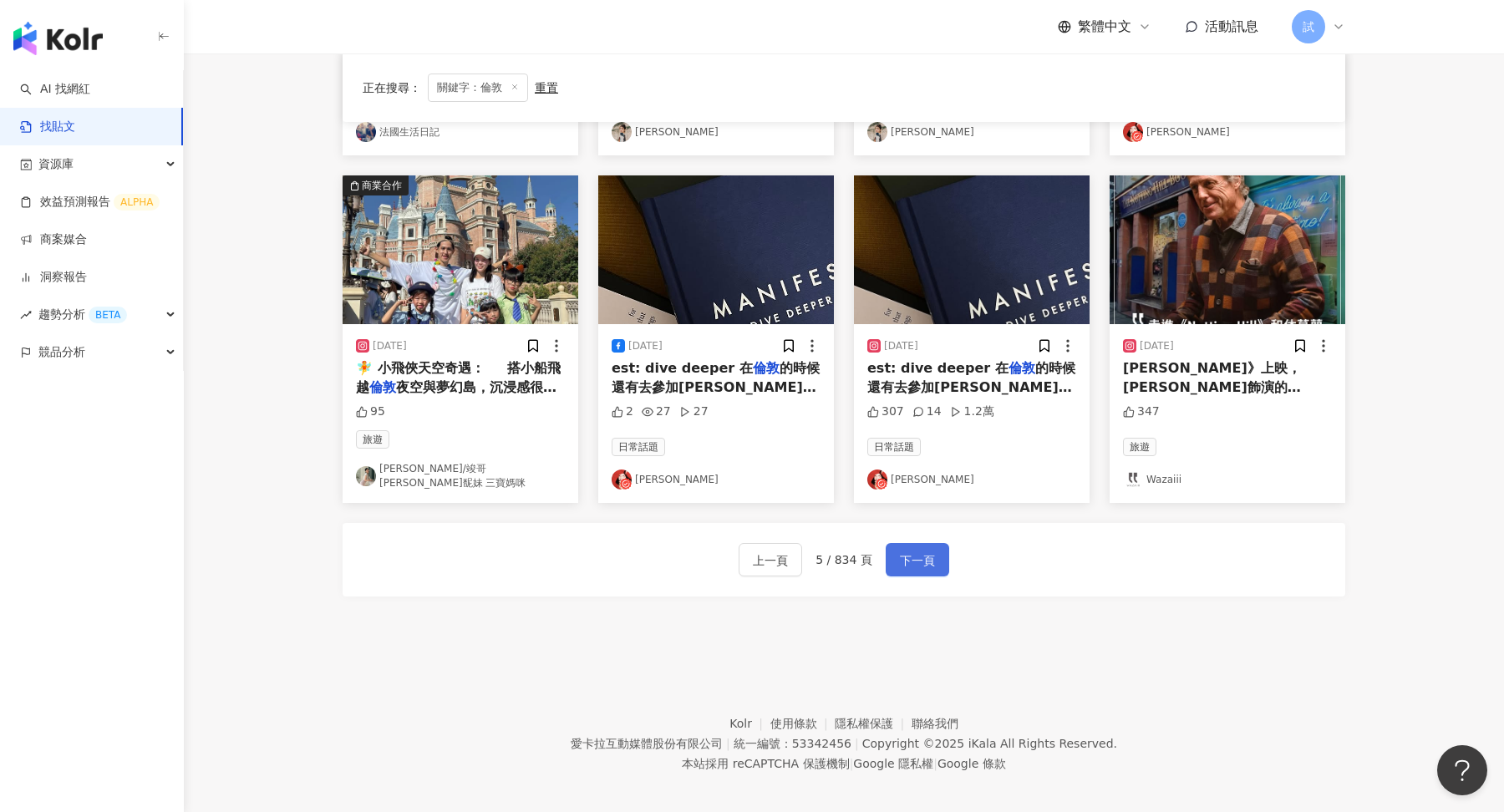
click at [928, 558] on span "下一頁" at bounding box center [917, 560] width 36 height 20
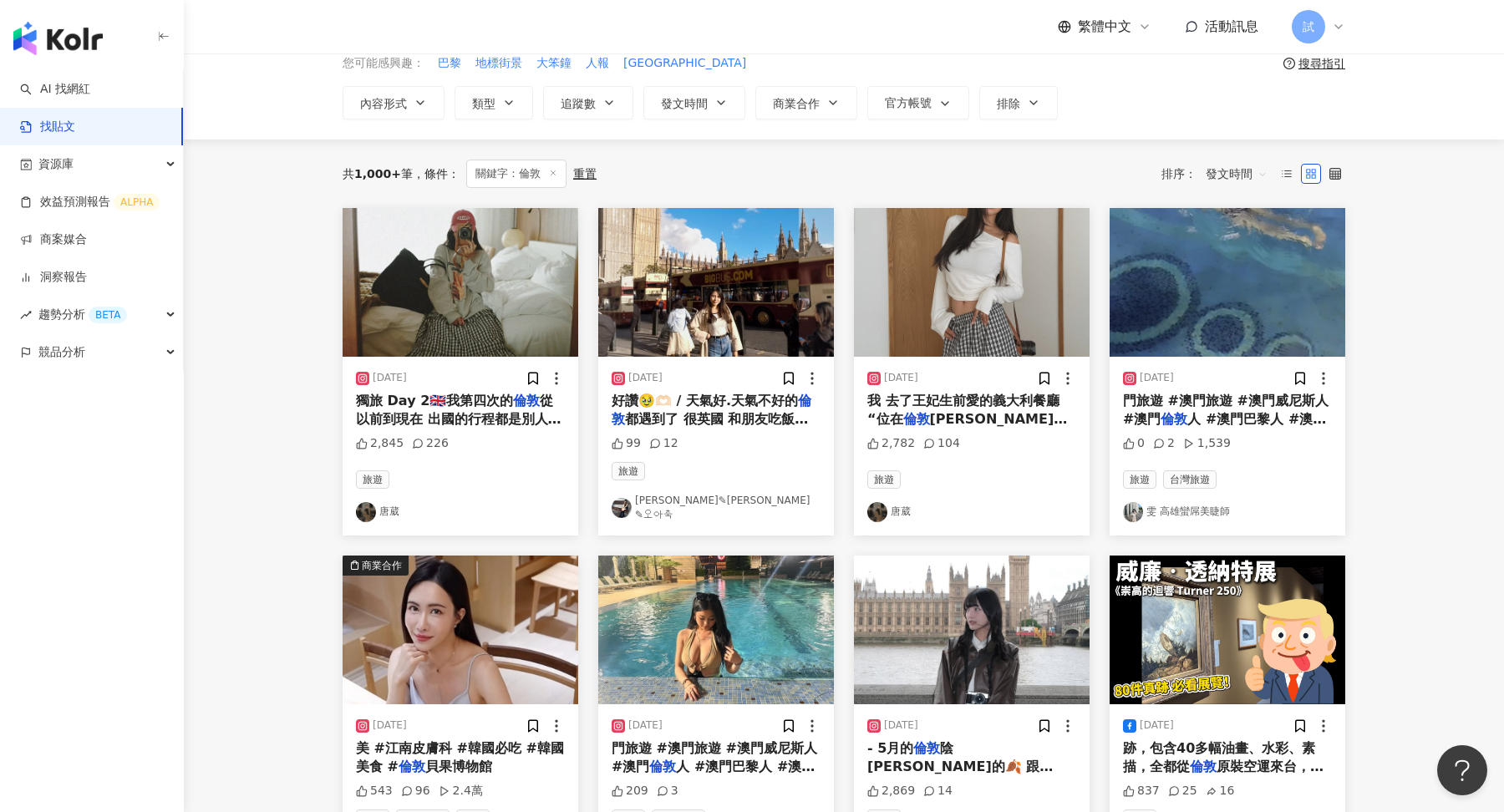
scroll to position [39, 0]
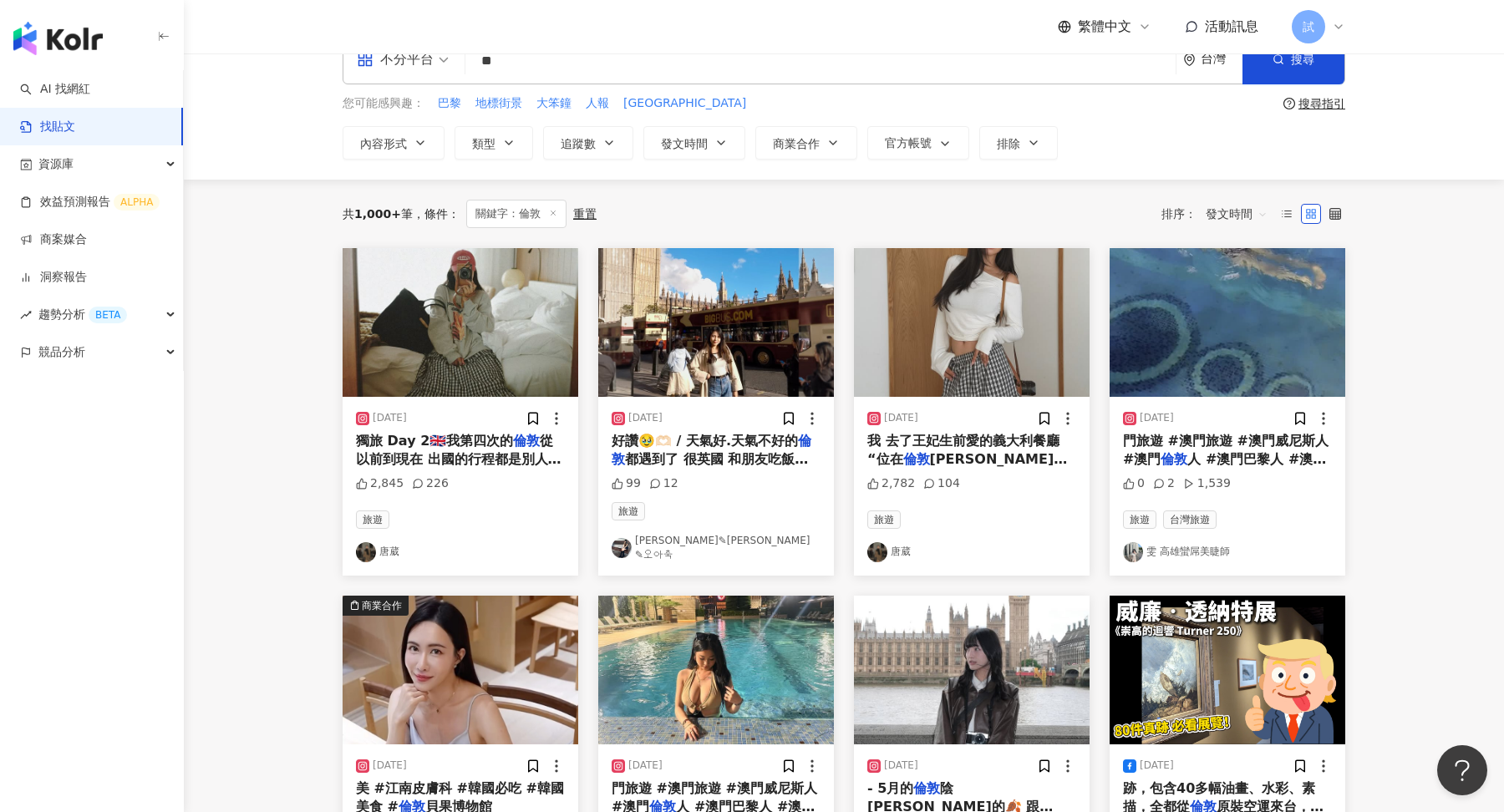
click at [519, 443] on mark "倫敦" at bounding box center [526, 441] width 27 height 16
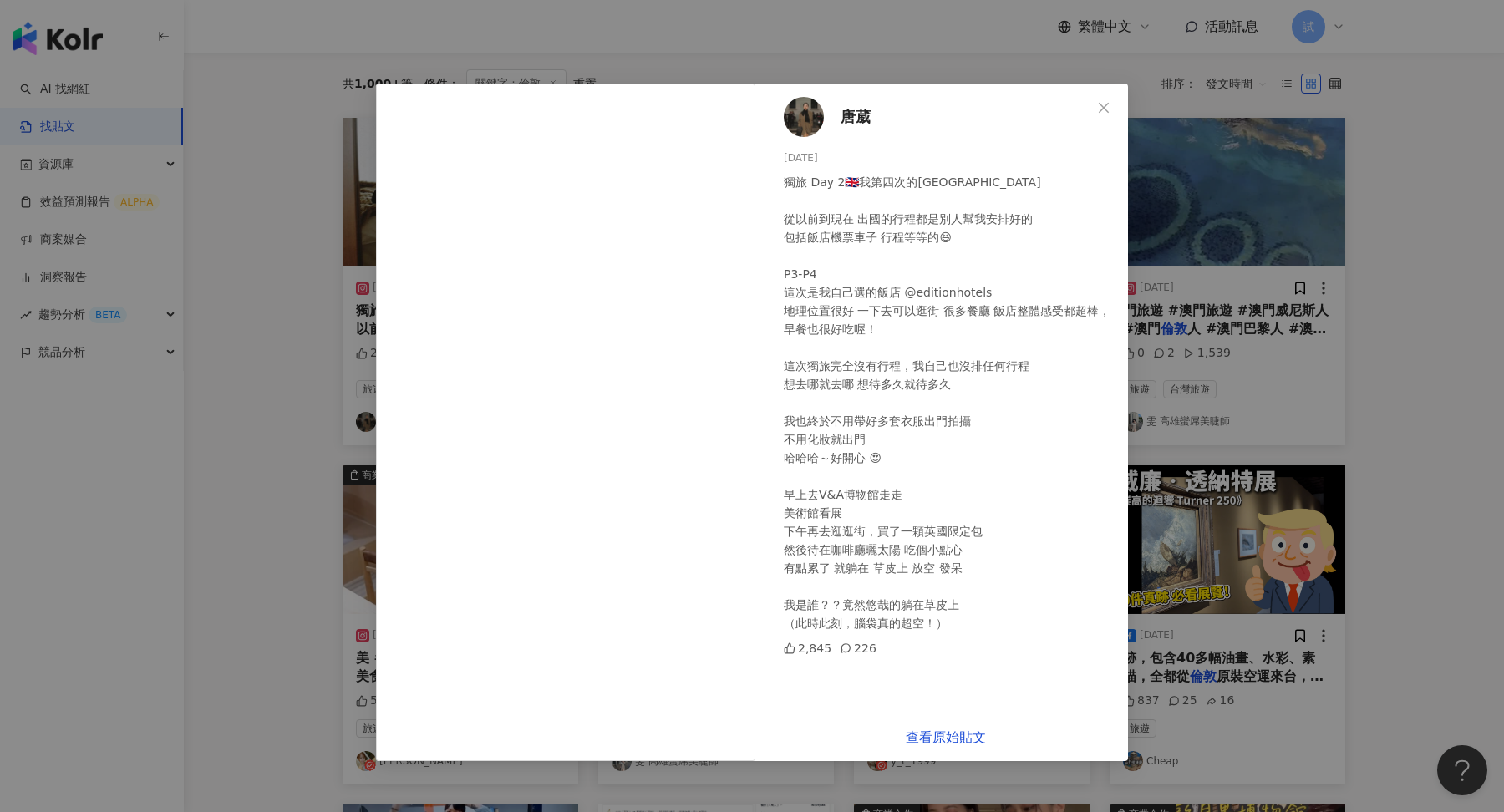
scroll to position [184, 0]
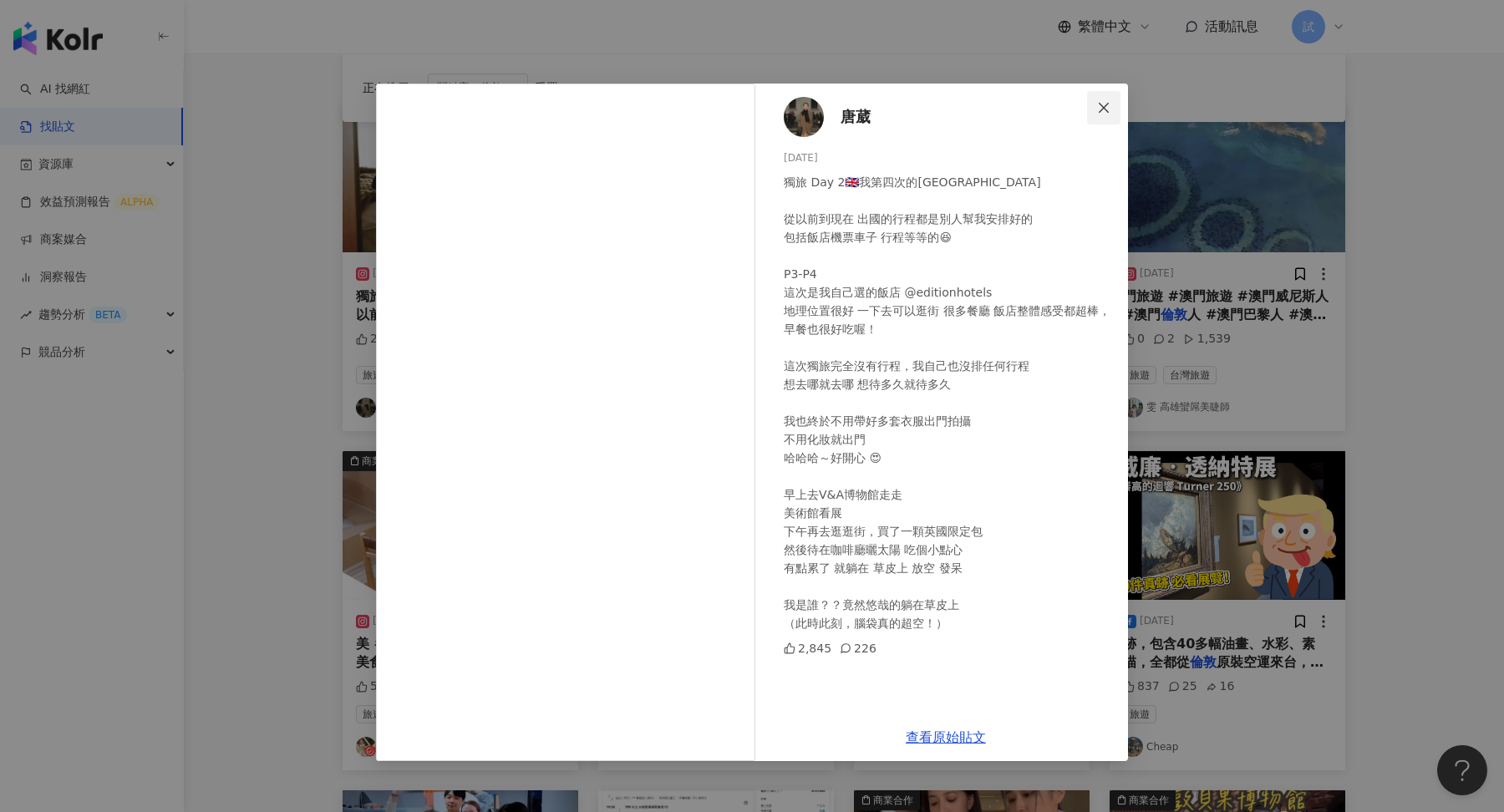
click at [1105, 116] on button "Close" at bounding box center [1103, 107] width 34 height 34
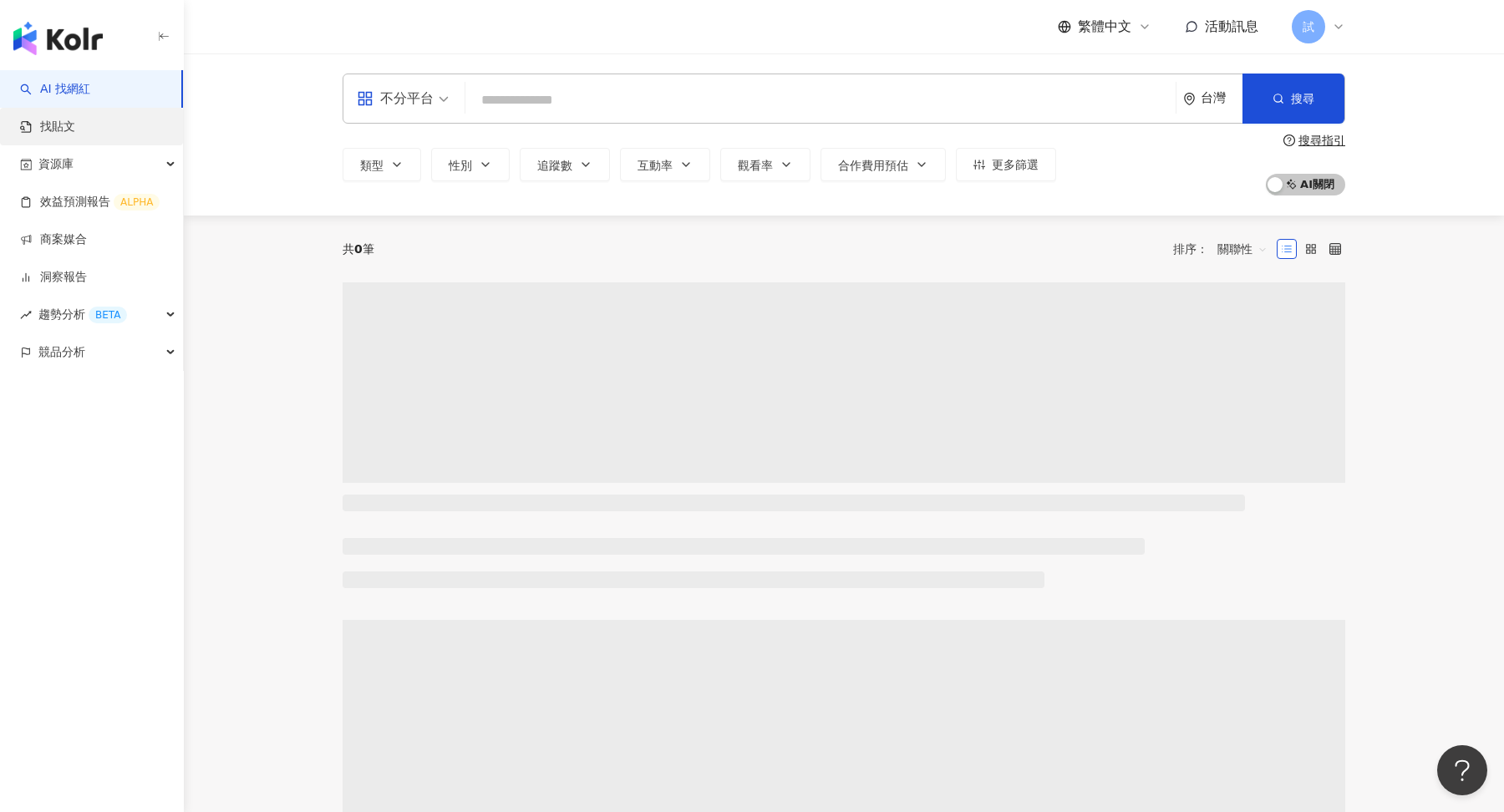
click at [75, 126] on link "找貼文" at bounding box center [48, 126] width 55 height 16
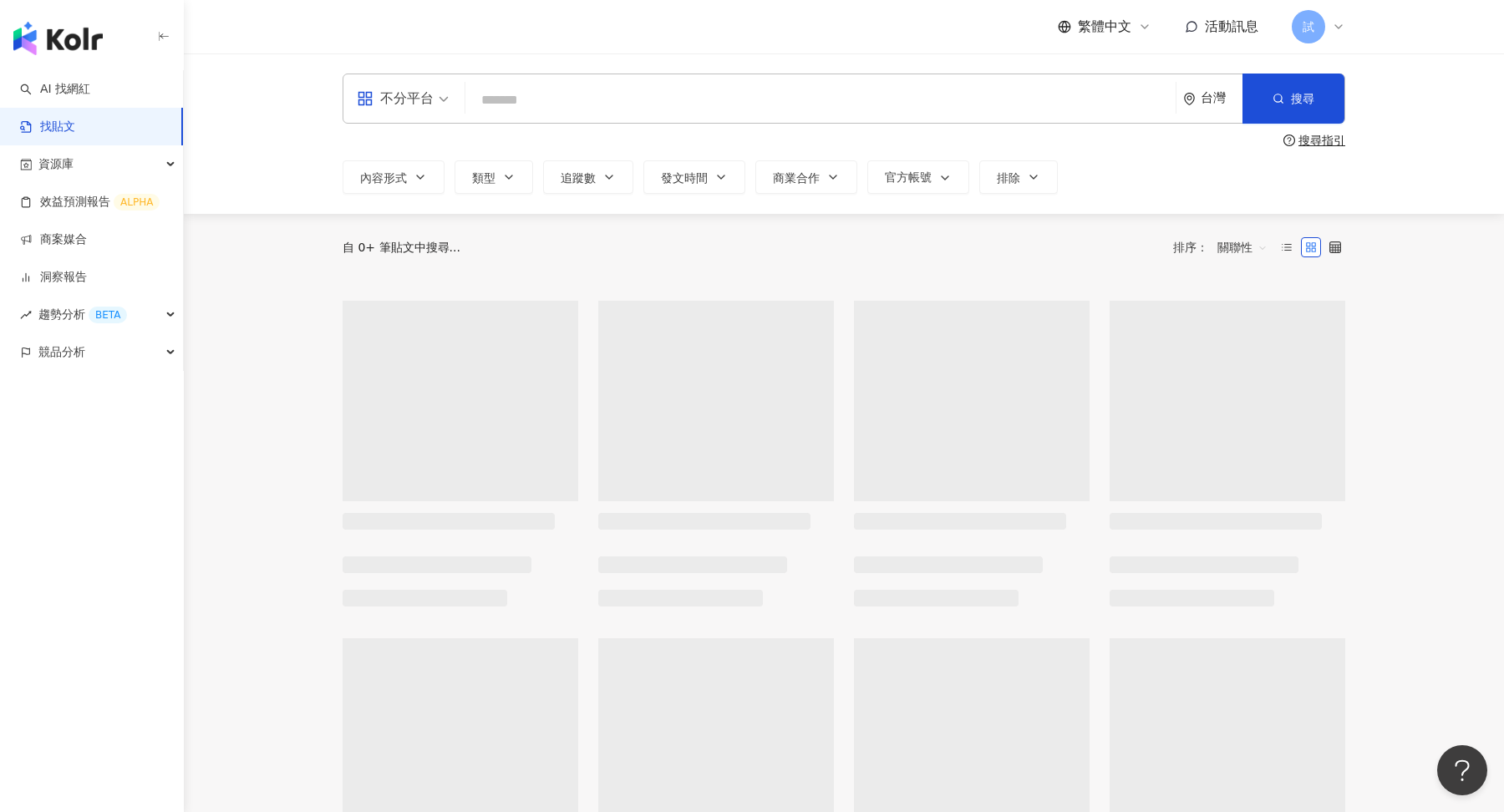
click at [540, 85] on input "search" at bounding box center [820, 100] width 697 height 35
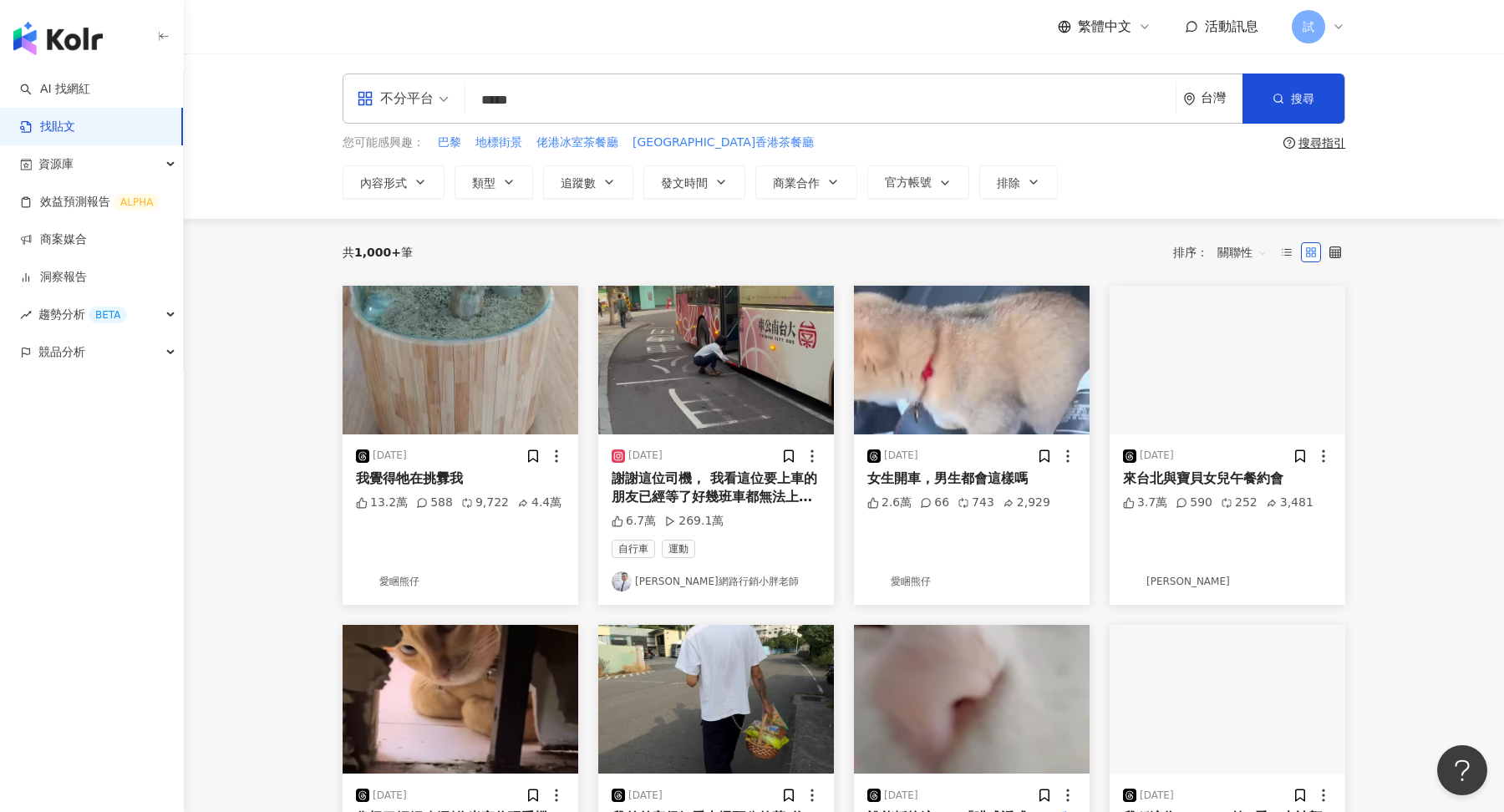
type input "*****"
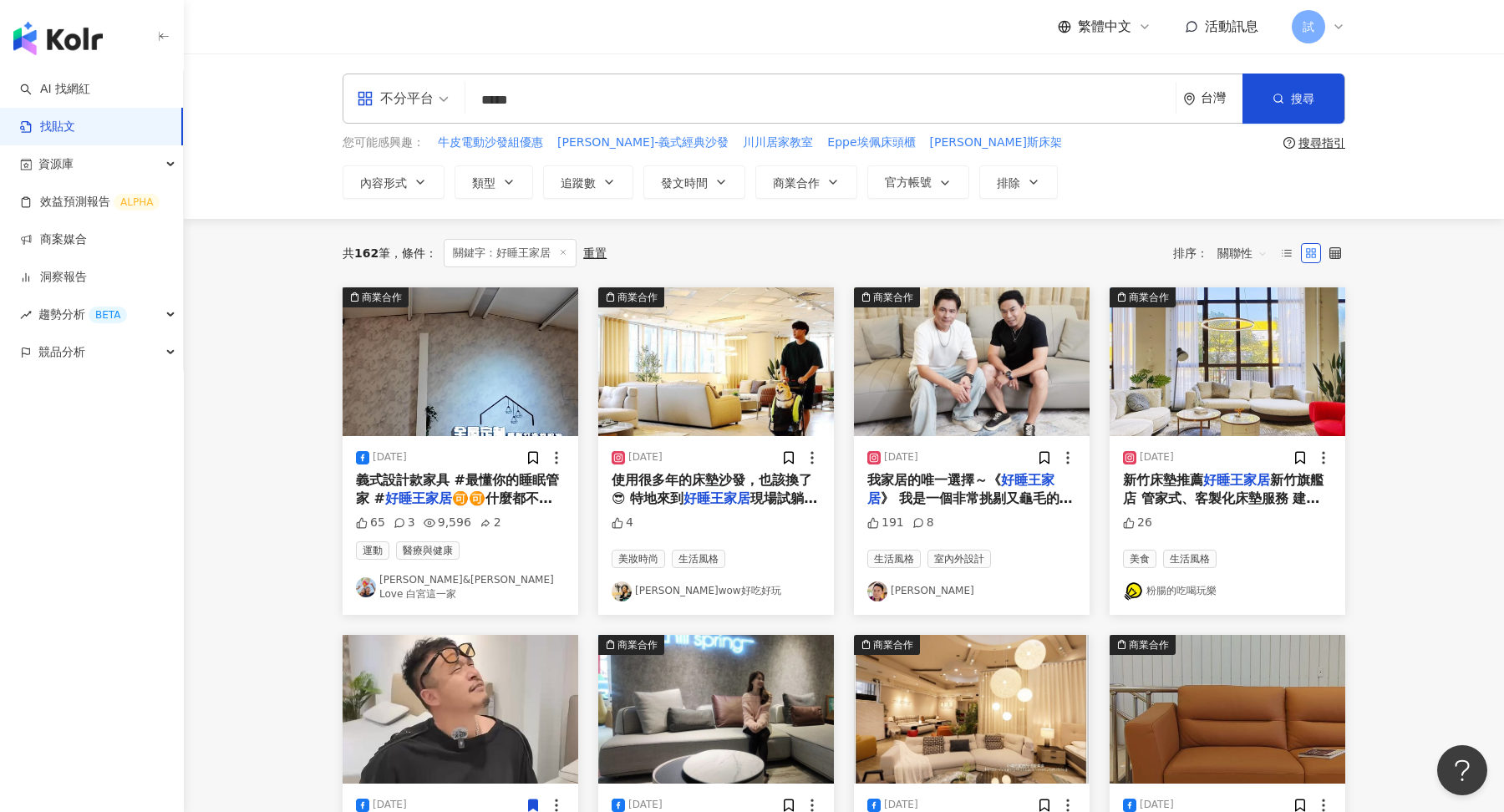
click at [1240, 263] on span "關聯性" at bounding box center [1243, 253] width 50 height 27
click at [1224, 423] on div "發文時間" at bounding box center [1245, 427] width 47 height 18
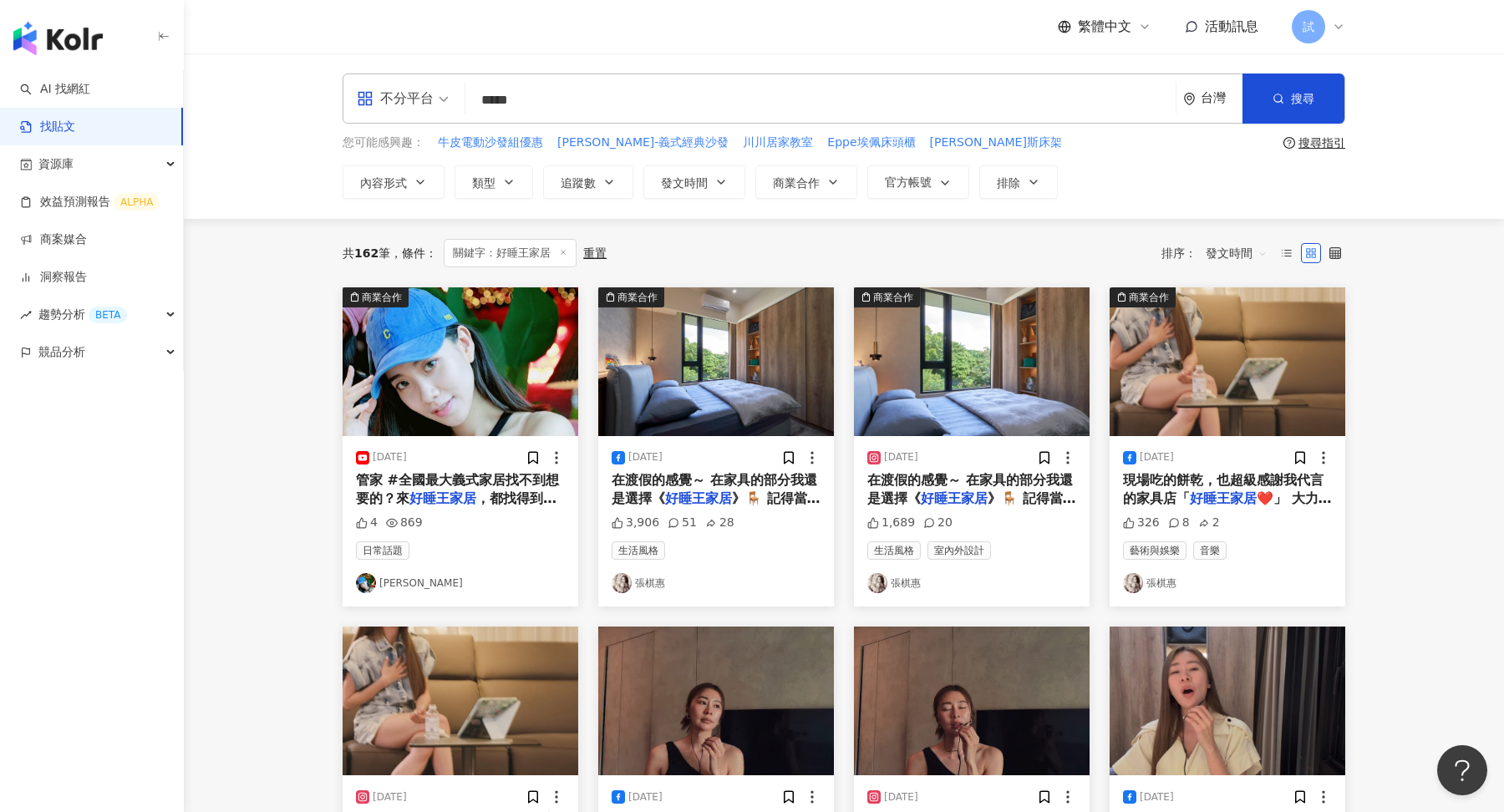
scroll to position [654, 0]
